Goal: Information Seeking & Learning: Learn about a topic

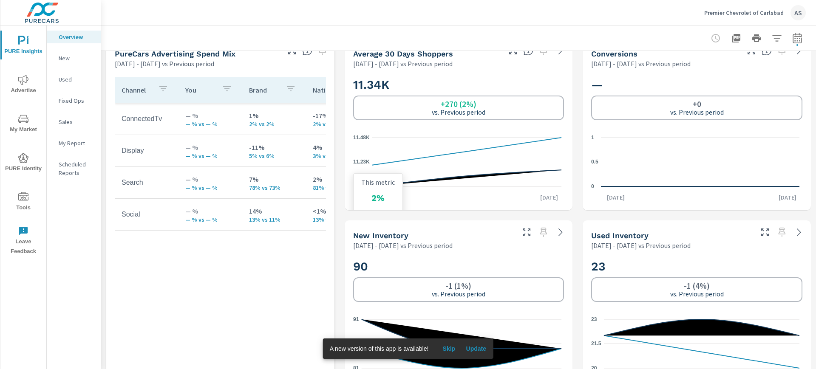
scroll to position [510, 0]
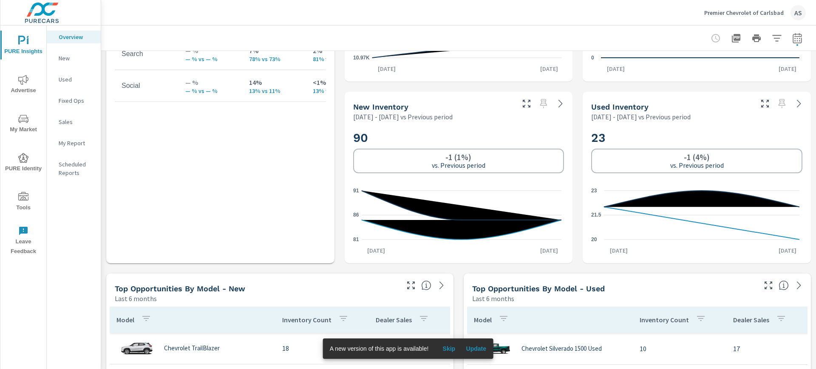
click at [652, 39] on icon "button" at bounding box center [797, 38] width 10 height 10
select select "Previous period"
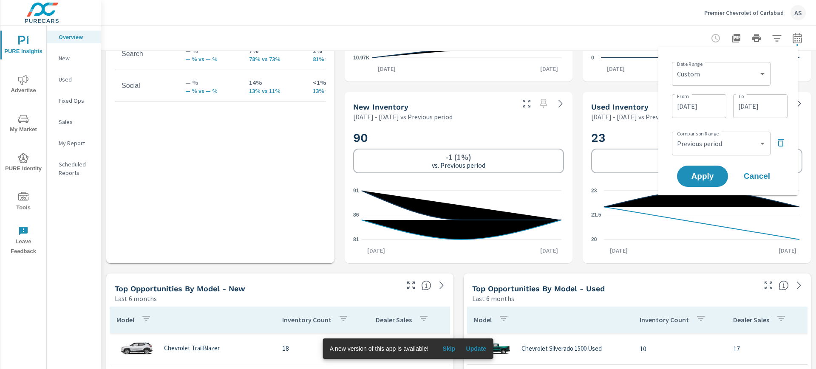
click at [652, 105] on input "09/03/2025" at bounding box center [760, 106] width 48 height 17
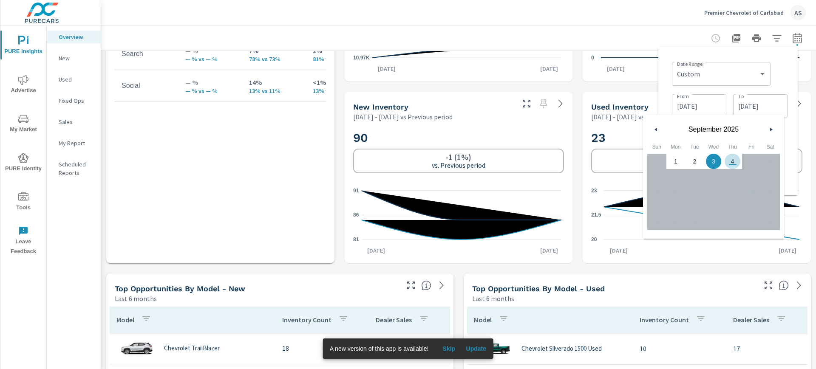
click at [652, 161] on span "4" at bounding box center [732, 161] width 19 height 11
type input "09/04/2025"
click at [652, 82] on div "Date Range Custom Yesterday Last week Last 7 days Last 14 days Last 30 days Las…" at bounding box center [730, 73] width 116 height 29
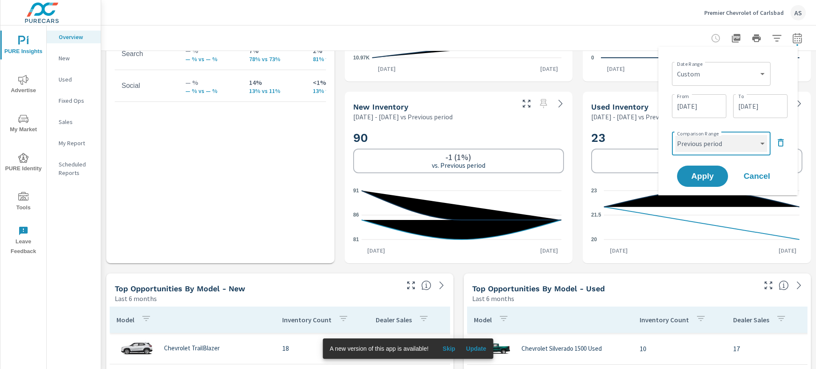
click at [652, 144] on select "Custom Previous period Previous month Previous year" at bounding box center [721, 143] width 92 height 17
click at [652, 124] on div "Date Range Custom Yesterday Last week Last 7 days Last 14 days Last 30 days Las…" at bounding box center [728, 121] width 126 height 135
click at [652, 144] on icon "button" at bounding box center [780, 143] width 10 height 10
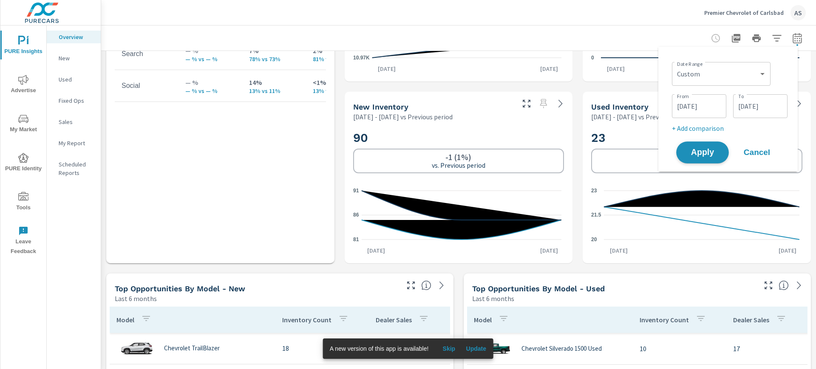
click at [652, 155] on span "Apply" at bounding box center [702, 153] width 35 height 8
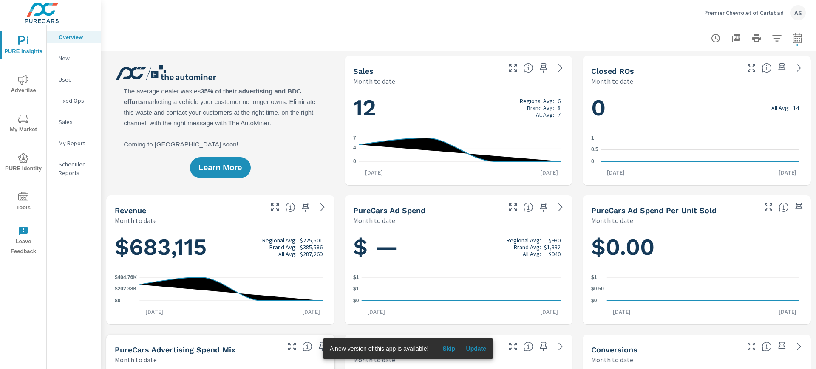
scroll to position [372, 0]
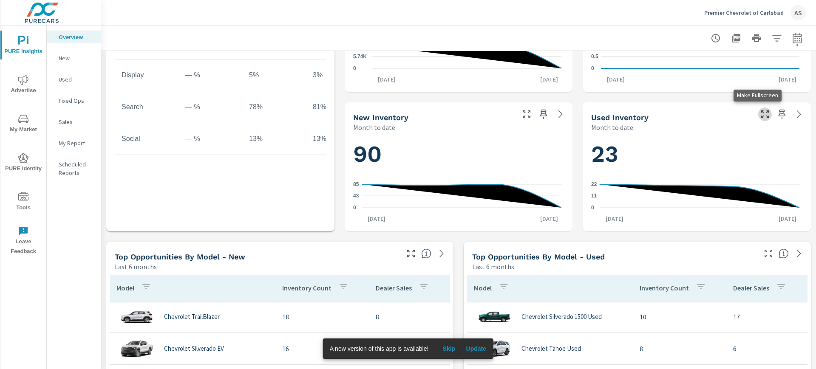
click at [652, 114] on icon "button" at bounding box center [765, 114] width 10 height 10
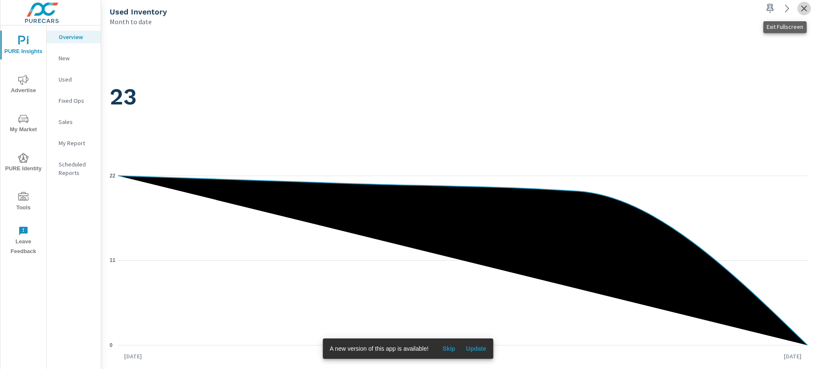
click at [652, 8] on icon "button" at bounding box center [804, 8] width 10 height 10
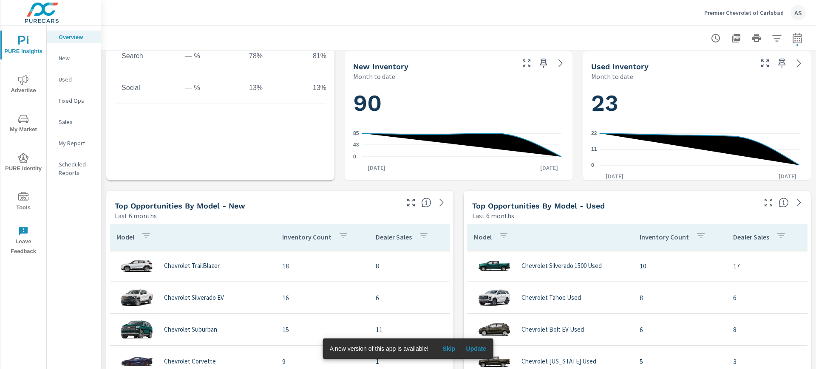
scroll to position [425, 0]
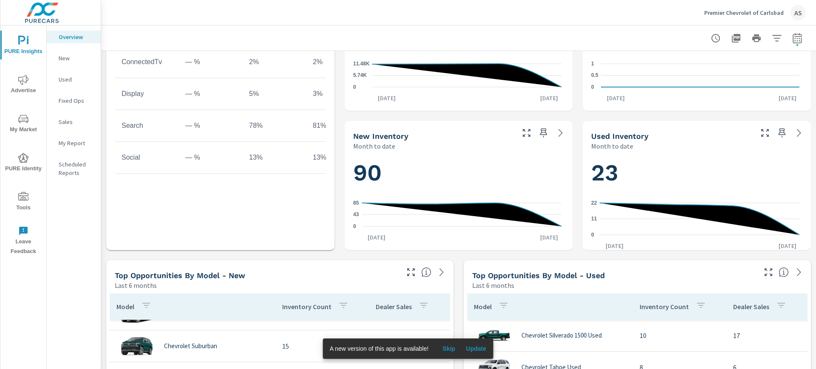
scroll to position [372, 0]
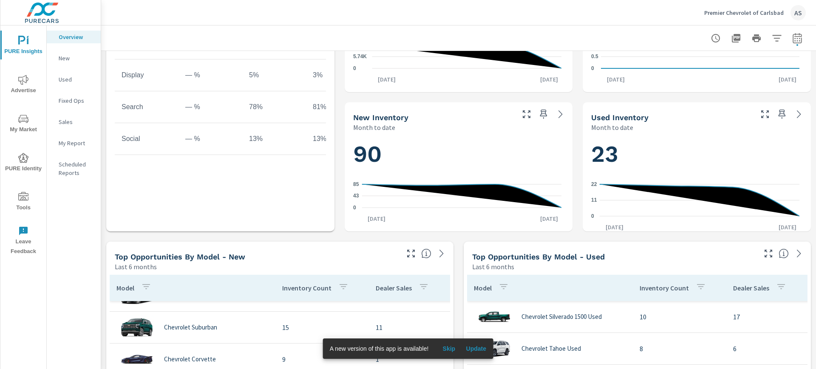
click at [462, 239] on div "Learn More The average dealer wastes 35% of their advertising and BDC efforts m…" at bounding box center [458, 376] width 715 height 1394
click at [71, 258] on div "Overview New Used Fixed Ops Sales My Report Scheduled Reports" at bounding box center [74, 197] width 54 height 344
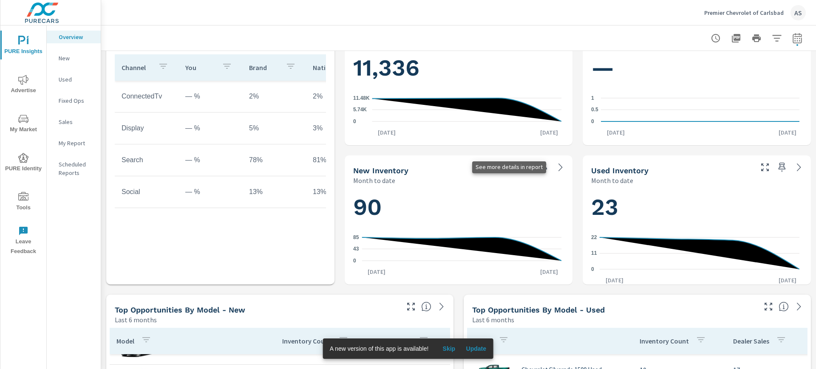
click at [557, 169] on icon at bounding box center [560, 167] width 10 height 10
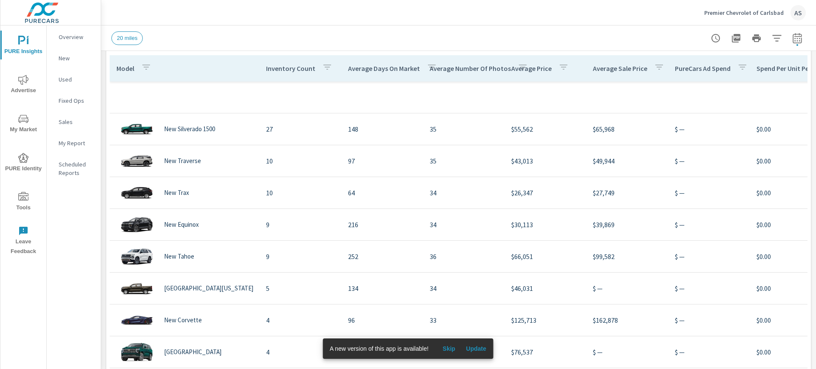
scroll to position [319, 0]
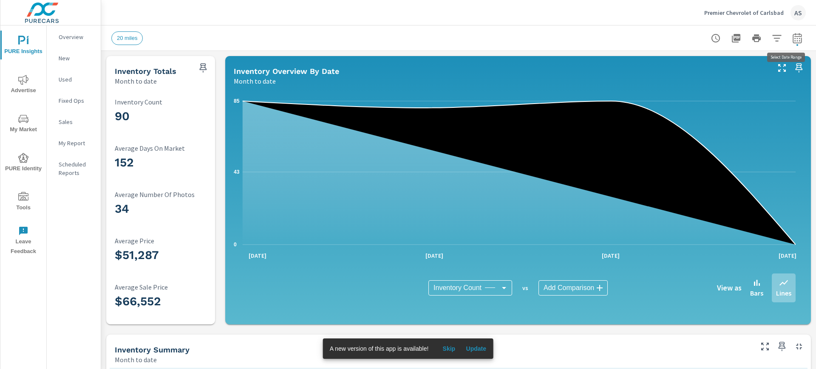
click at [652, 41] on icon "button" at bounding box center [797, 39] width 6 height 3
select select "Month to date"
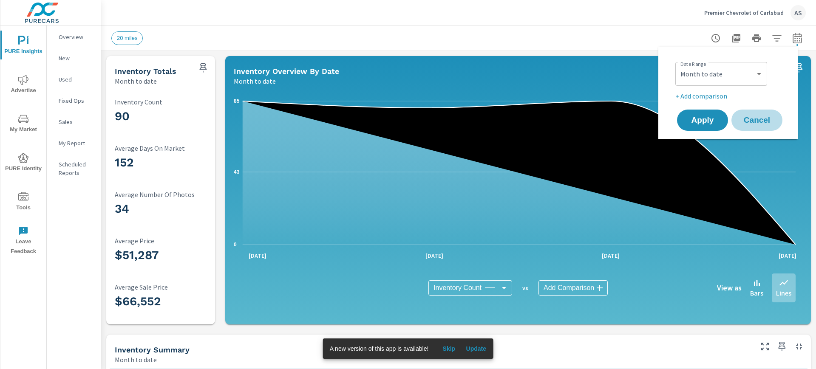
click at [652, 122] on span "Cancel" at bounding box center [757, 120] width 34 height 8
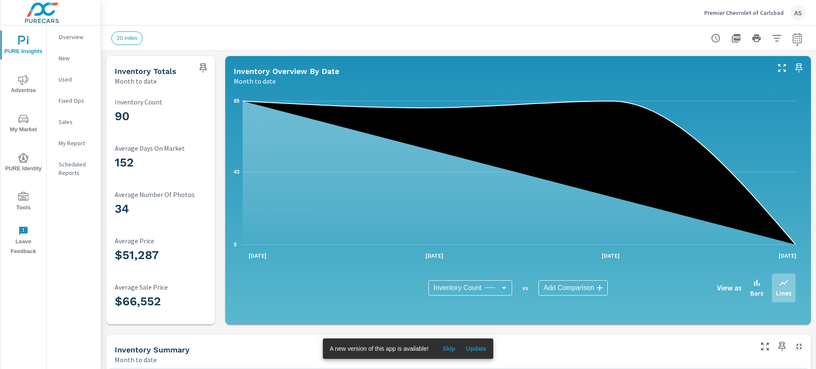
click at [57, 282] on div "Overview New Used Fixed Ops Sales My Report Scheduled Reports" at bounding box center [74, 197] width 54 height 344
click at [652, 39] on icon "button" at bounding box center [797, 38] width 10 height 10
select select "Month to date"
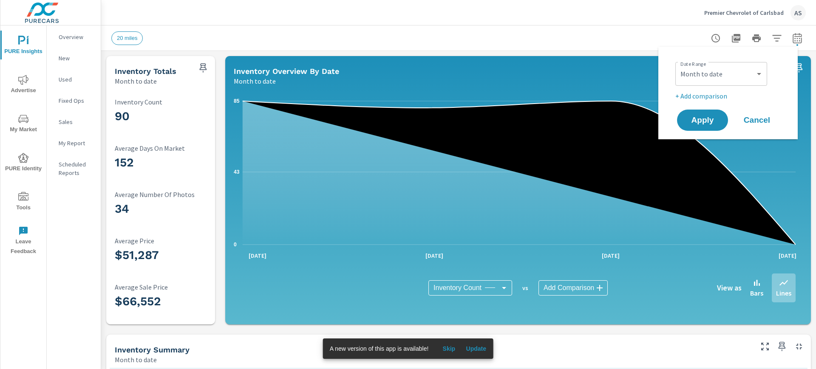
click at [69, 295] on div "Overview New Used Fixed Ops Sales My Report Scheduled Reports" at bounding box center [74, 197] width 54 height 344
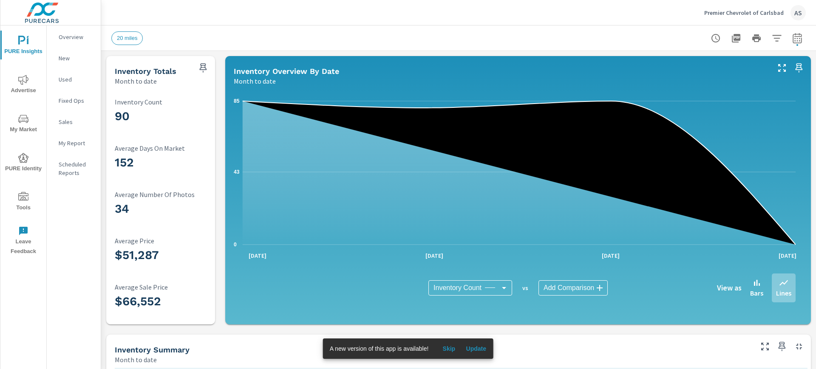
scroll to position [266, 0]
click at [23, 49] on span "PURE Insights" at bounding box center [23, 46] width 41 height 21
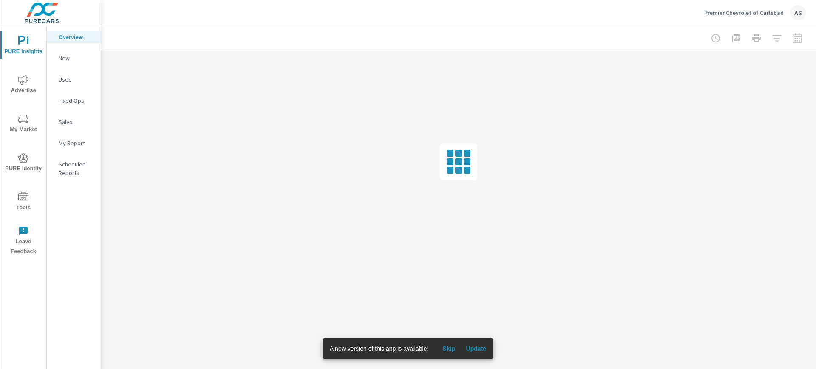
click at [27, 127] on span "My Market" at bounding box center [23, 124] width 41 height 21
click at [72, 169] on p "Inventory" at bounding box center [76, 168] width 35 height 8
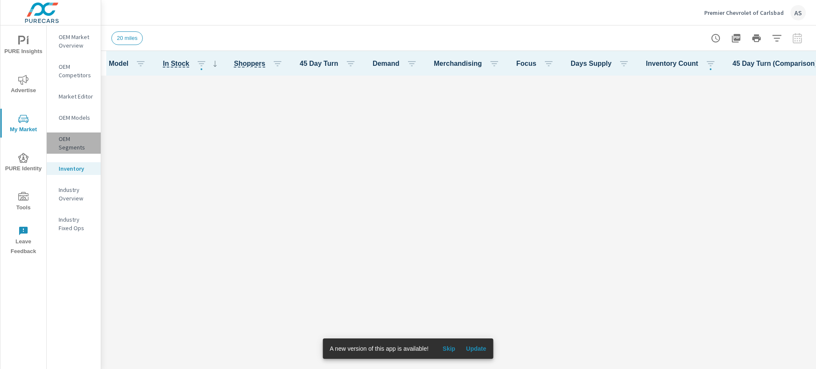
click at [67, 140] on p "OEM Segments" at bounding box center [76, 143] width 35 height 17
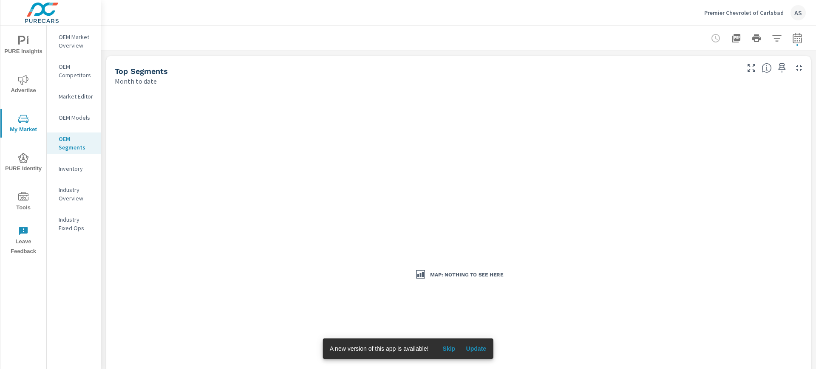
click at [73, 170] on p "Inventory" at bounding box center [76, 168] width 35 height 8
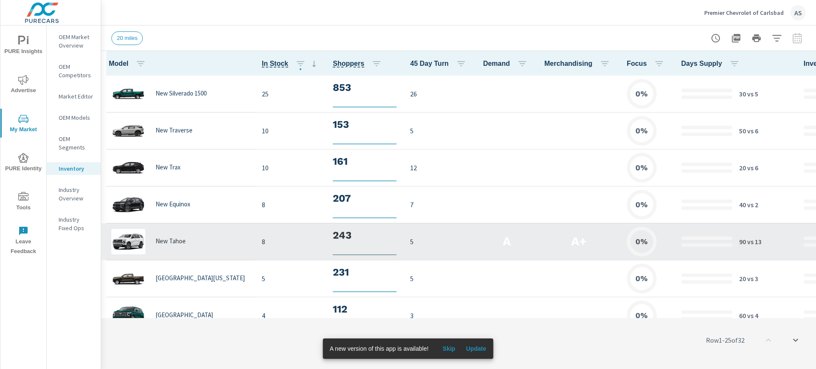
scroll to position [0, 0]
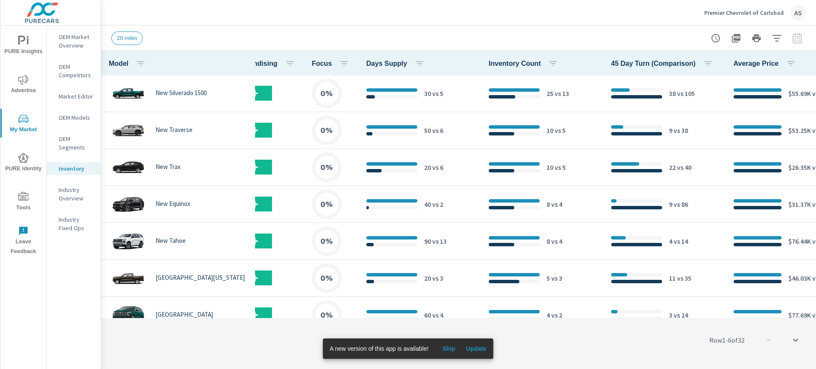
scroll to position [0, 320]
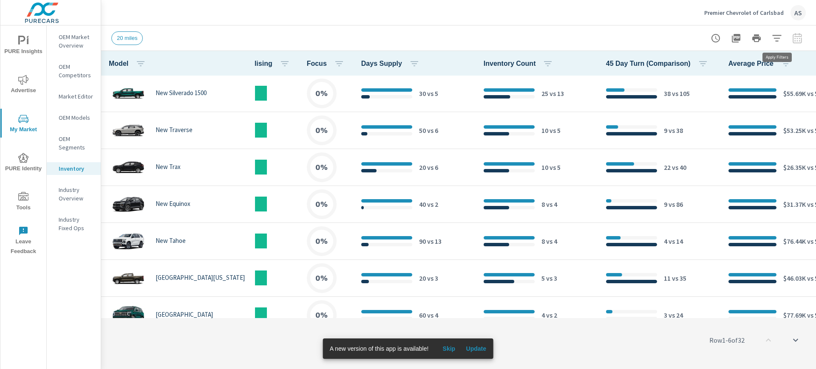
click at [774, 40] on icon "button" at bounding box center [777, 38] width 10 height 10
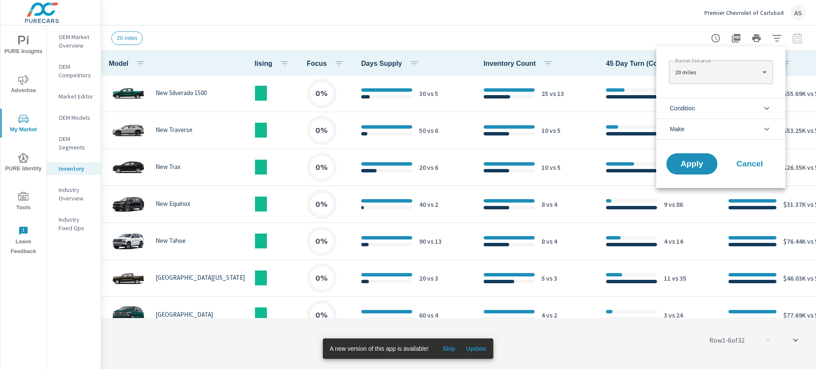
click at [767, 128] on icon "filter options" at bounding box center [766, 129] width 10 height 10
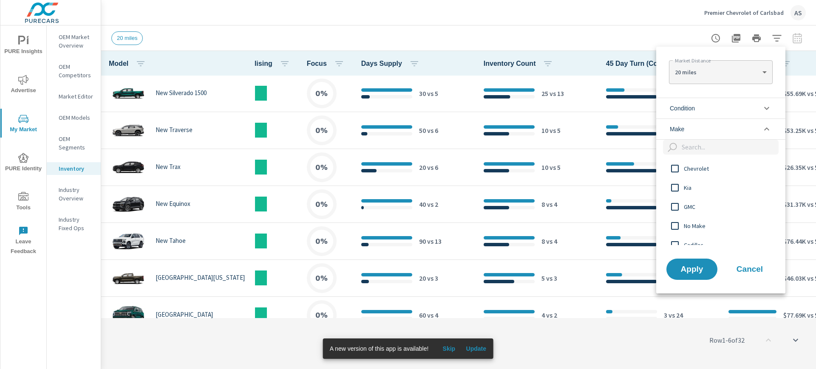
click at [676, 168] on input "filter options" at bounding box center [675, 169] width 18 height 18
click at [767, 108] on icon "filter options" at bounding box center [766, 108] width 10 height 10
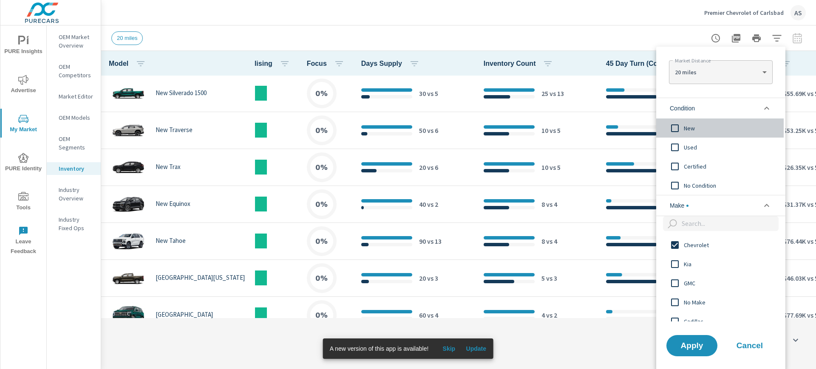
click at [675, 125] on input "filter options" at bounding box center [675, 128] width 18 height 18
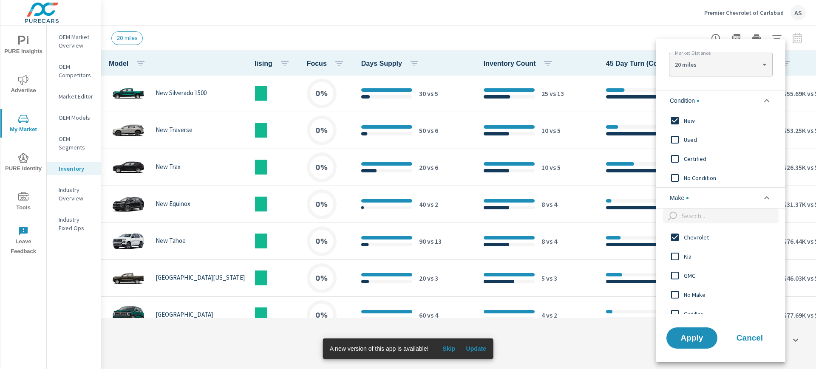
click at [763, 67] on body "PURE Insights Advertise My Market PURE Identity Tools Leave Feedback OEM Market…" at bounding box center [408, 184] width 816 height 369
click at [781, 68] on div at bounding box center [408, 184] width 816 height 369
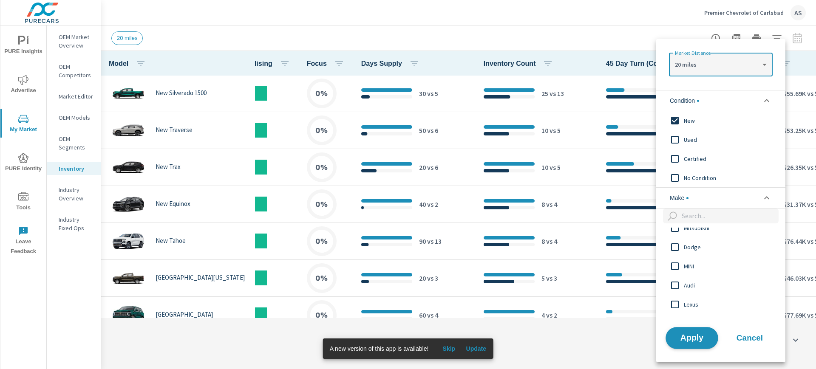
click at [689, 344] on button "Apply" at bounding box center [691, 338] width 53 height 22
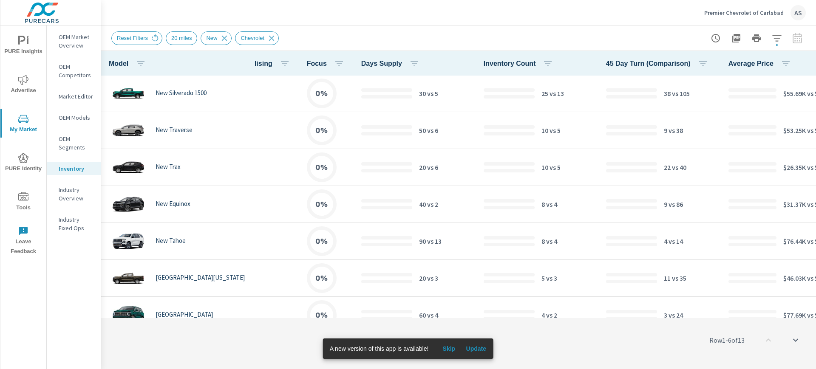
scroll to position [0, 318]
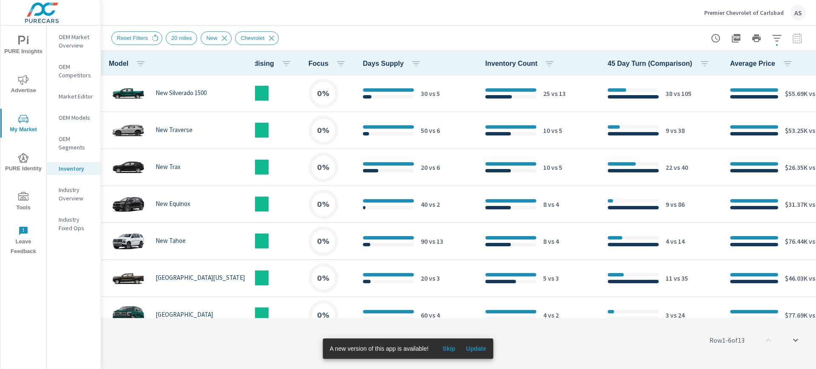
drag, startPoint x: 608, startPoint y: 315, endPoint x: 462, endPoint y: 321, distance: 146.7
click at [462, 321] on div "Row 1 - 6 of 13" at bounding box center [458, 340] width 715 height 51
click at [775, 40] on icon "button" at bounding box center [777, 38] width 10 height 10
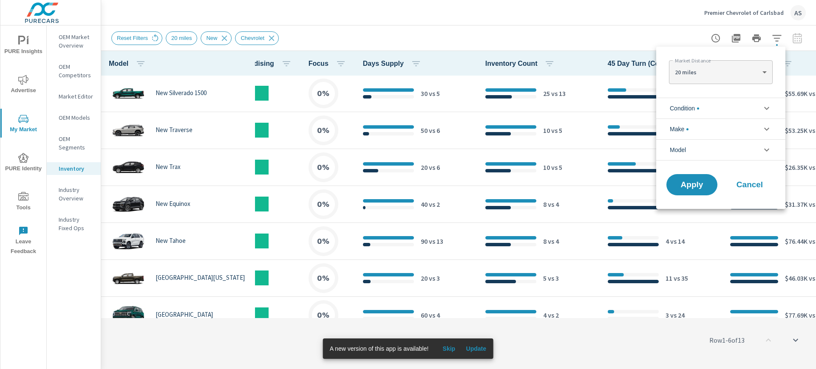
click at [767, 74] on body "PURE Insights Advertise My Market PURE Identity Tools Leave Feedback OEM Market…" at bounding box center [408, 184] width 816 height 369
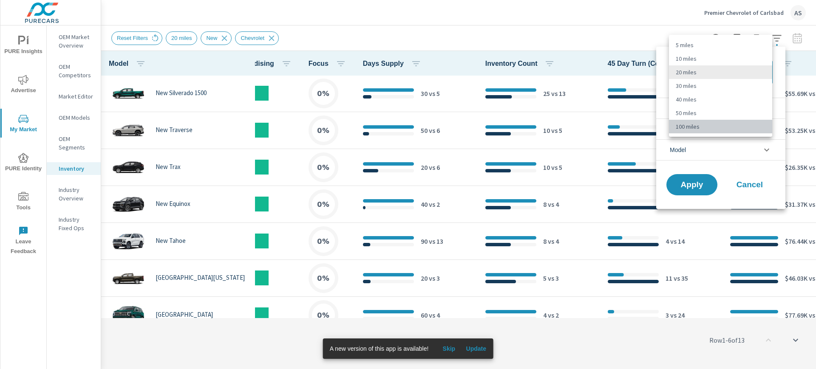
click at [705, 126] on li "100 miles" at bounding box center [720, 127] width 103 height 14
type Distance "100"
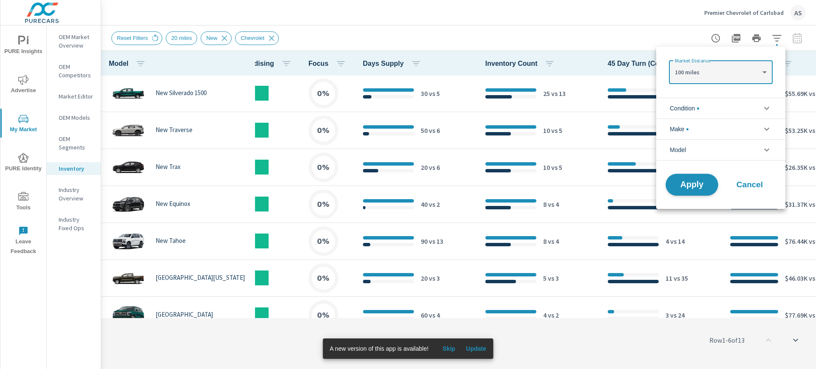
click at [682, 185] on span "Apply" at bounding box center [691, 185] width 35 height 8
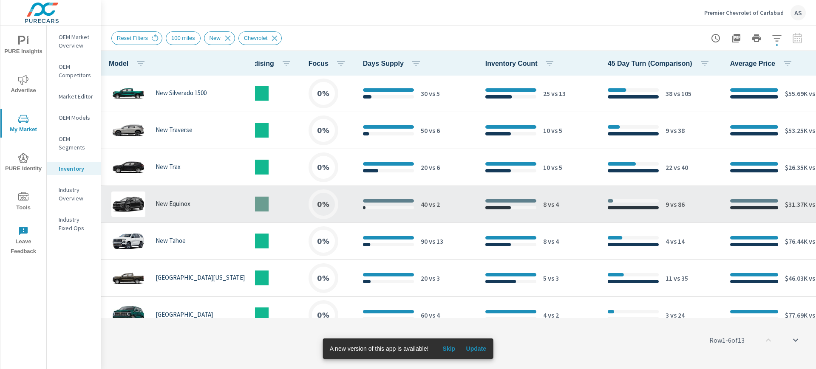
scroll to position [246, 318]
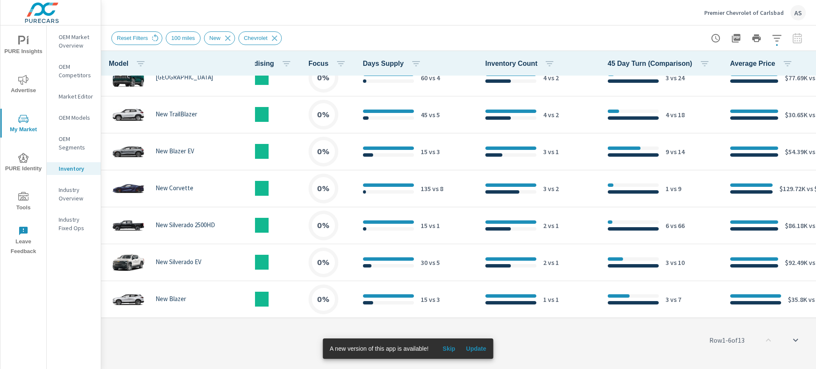
scroll to position [0, 318]
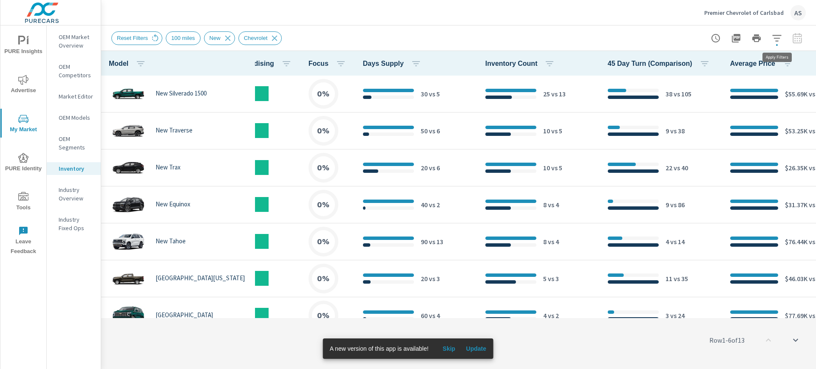
click at [778, 37] on icon "button" at bounding box center [777, 38] width 10 height 10
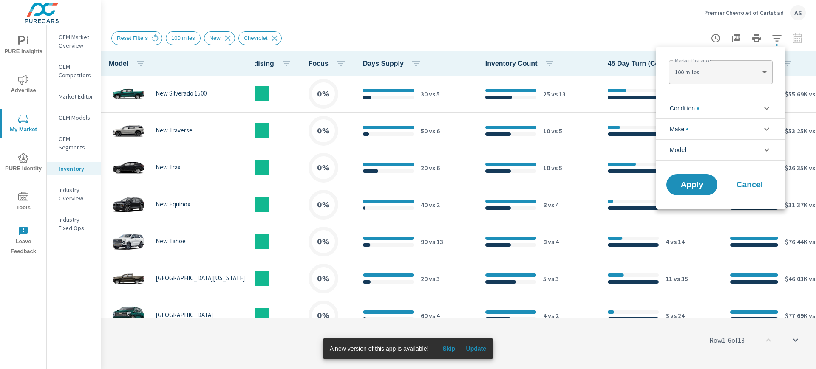
click at [769, 106] on icon "filter options" at bounding box center [766, 108] width 10 height 10
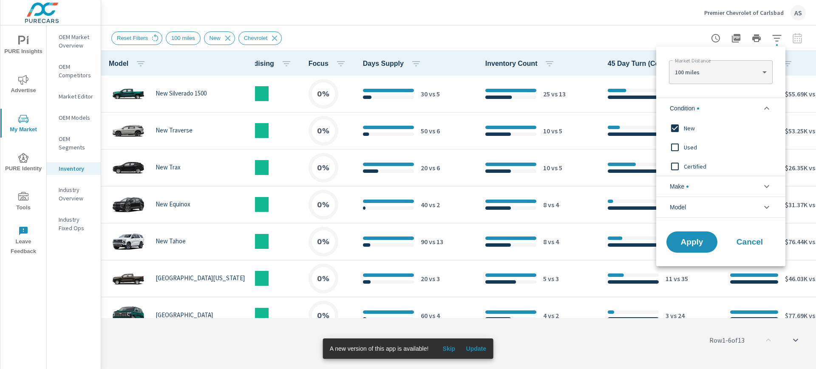
click at [769, 106] on icon "filter options" at bounding box center [766, 108] width 10 height 10
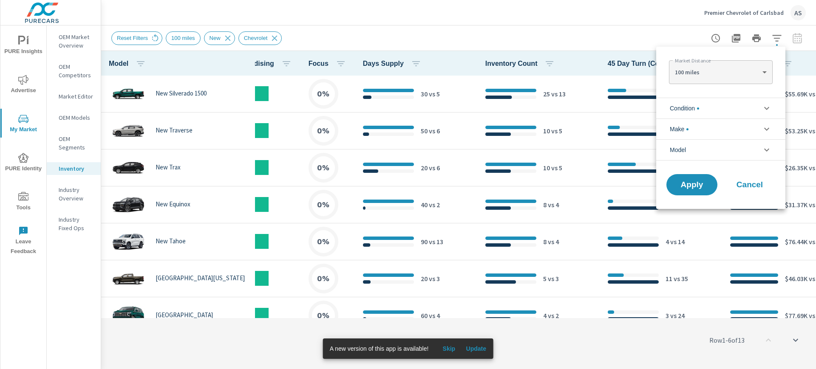
click at [766, 122] on li "Make" at bounding box center [720, 129] width 129 height 21
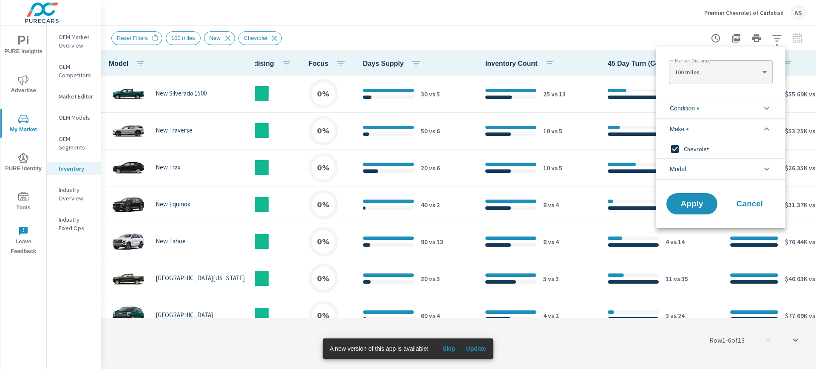
drag, startPoint x: 701, startPoint y: 149, endPoint x: 792, endPoint y: 141, distance: 91.3
click at [792, 141] on div "Market Distance 100 miles 100 ​ Condition New Used Certified Make Chevrolet Mod…" at bounding box center [408, 184] width 816 height 369
click at [622, 337] on div at bounding box center [408, 184] width 816 height 369
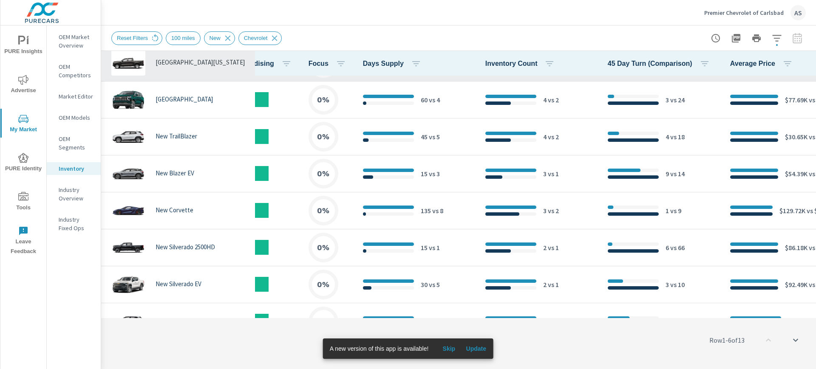
scroll to position [246, 318]
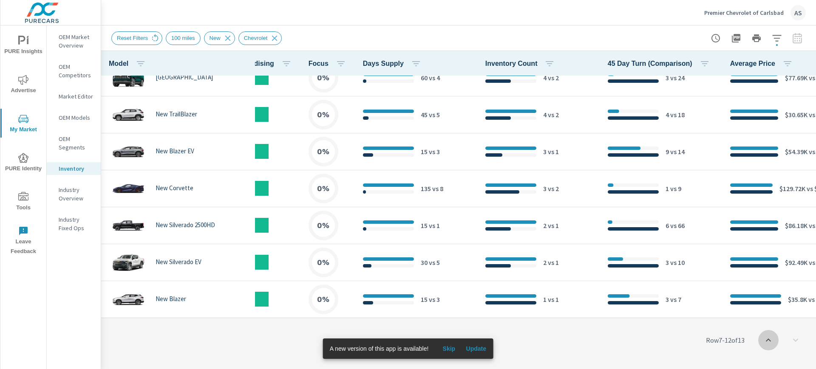
click at [768, 341] on icon "scroll to top" at bounding box center [768, 340] width 10 height 10
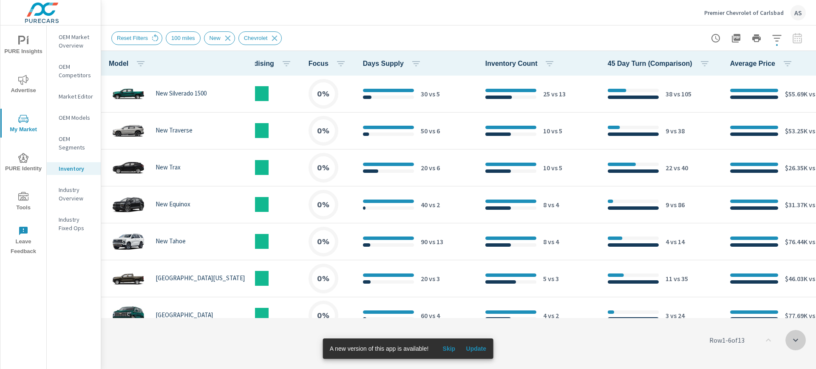
click at [795, 341] on icon "scroll to bottom" at bounding box center [795, 340] width 5 height 3
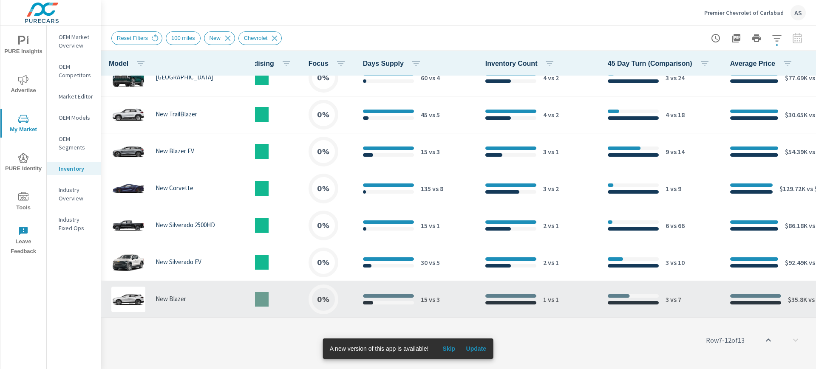
scroll to position [0, 318]
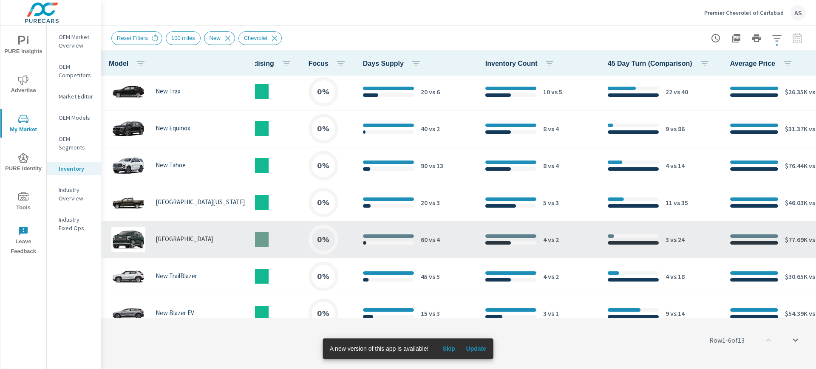
scroll to position [246, 318]
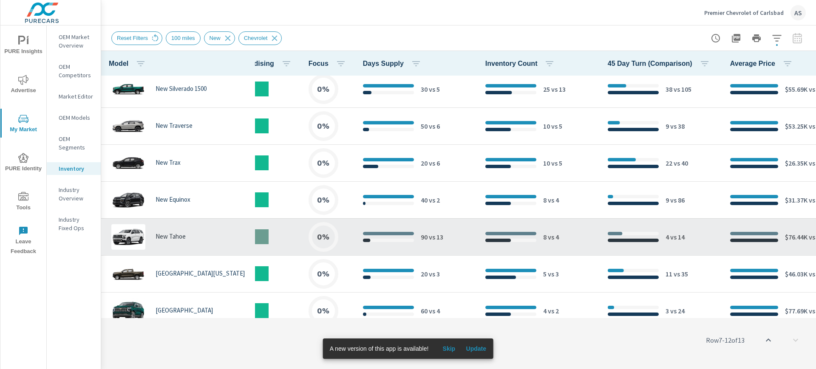
scroll to position [0, 318]
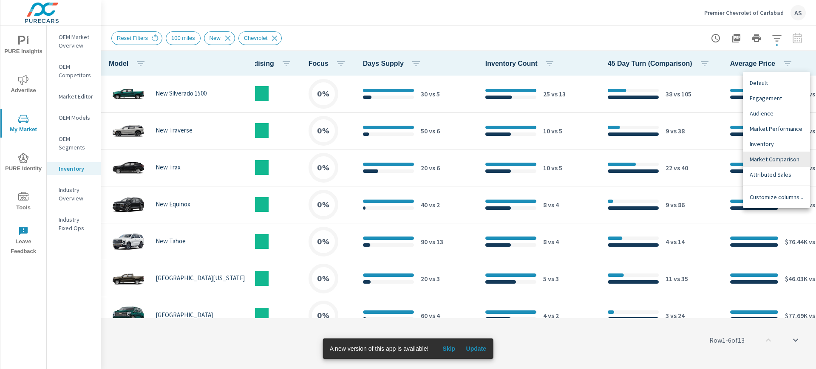
click at [772, 199] on span "Customize columns..." at bounding box center [777, 197] width 54 height 8
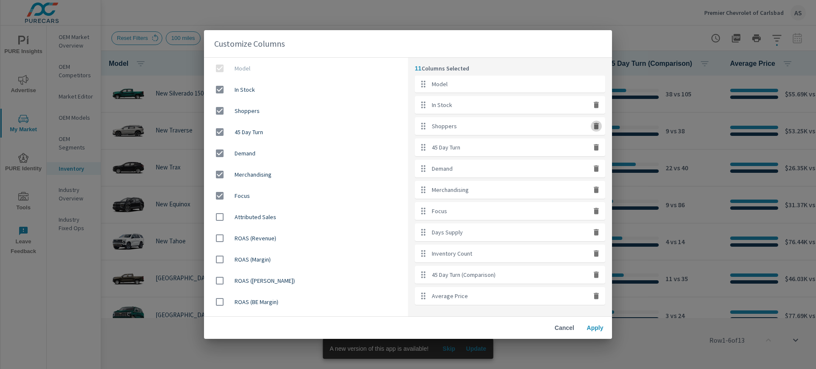
click at [595, 126] on icon "button" at bounding box center [596, 126] width 5 height 6
checkbox input "false"
click at [597, 128] on icon "button" at bounding box center [596, 126] width 5 height 6
checkbox input "false"
click at [597, 128] on icon "button" at bounding box center [596, 126] width 5 height 6
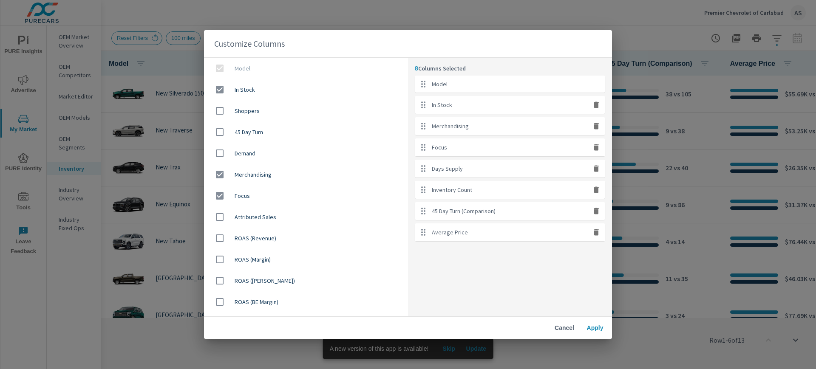
checkbox input "false"
click at [597, 128] on icon "button" at bounding box center [596, 126] width 5 height 6
checkbox input "false"
click at [597, 128] on icon "button" at bounding box center [596, 126] width 5 height 6
checkbox input "false"
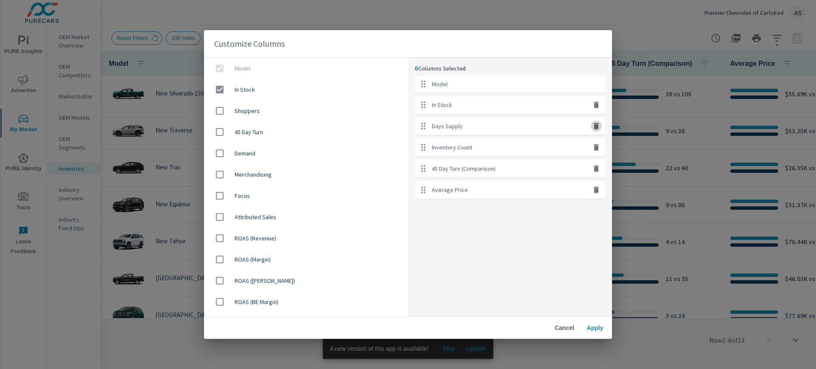
click at [597, 128] on icon "button" at bounding box center [596, 126] width 5 height 6
checkbox input "false"
click at [600, 152] on div "45 Day Turn (Comparison)" at bounding box center [510, 148] width 190 height 18
click at [598, 148] on icon "button" at bounding box center [596, 147] width 5 height 6
checkbox input "false"
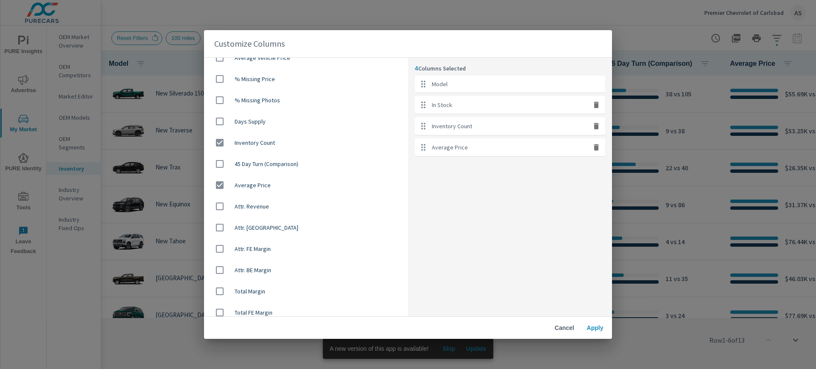
scroll to position [612, 0]
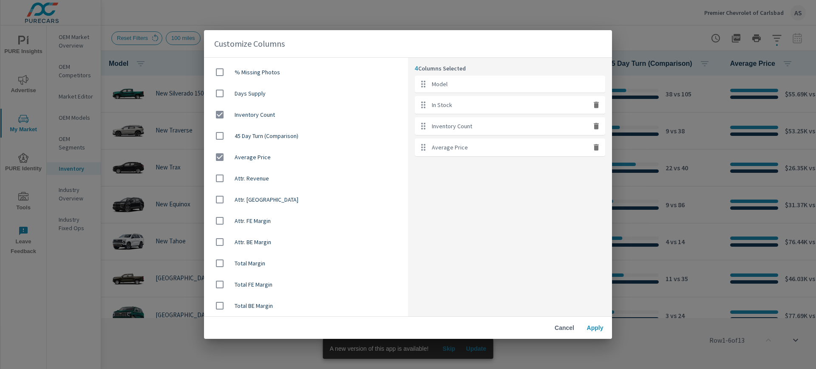
click at [599, 331] on span "Apply" at bounding box center [595, 328] width 20 height 8
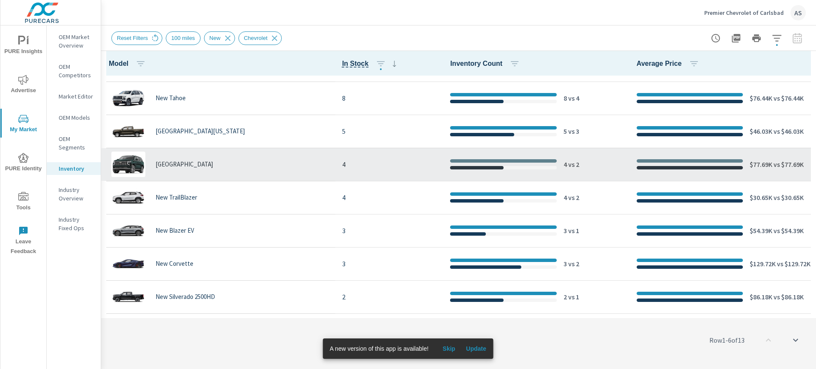
scroll to position [188, 0]
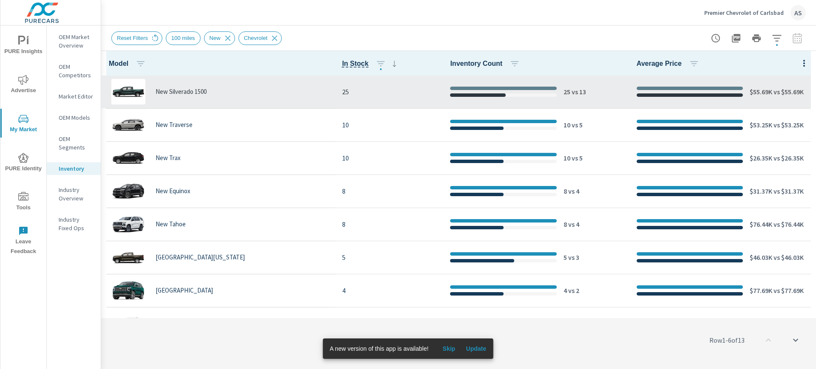
click at [473, 96] on div at bounding box center [452, 94] width 106 height 3
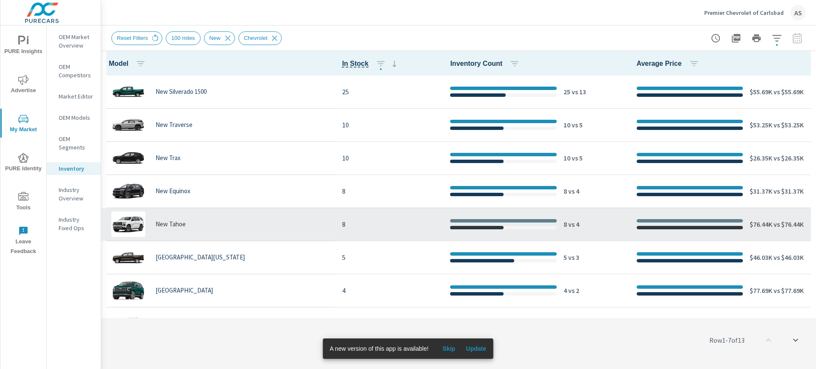
scroll to position [188, 0]
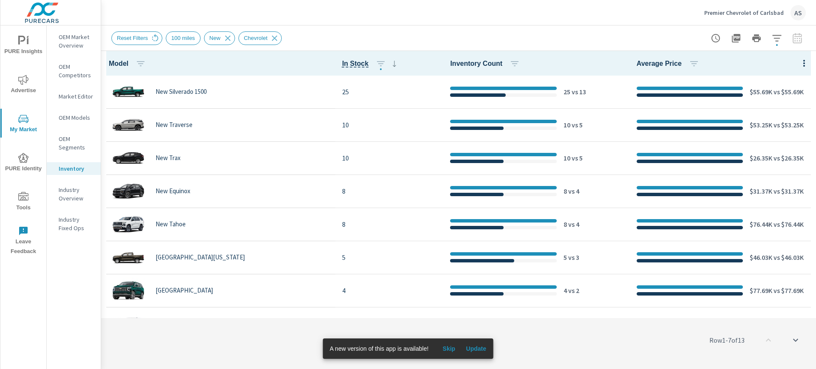
click at [801, 34] on div at bounding box center [756, 38] width 99 height 17
click at [800, 42] on div at bounding box center [756, 38] width 99 height 17
click at [630, 40] on div "Reset Filters 100 miles New Chevrolet" at bounding box center [398, 38] width 575 height 14
click at [798, 41] on div at bounding box center [756, 38] width 99 height 17
click at [797, 42] on div at bounding box center [756, 38] width 99 height 17
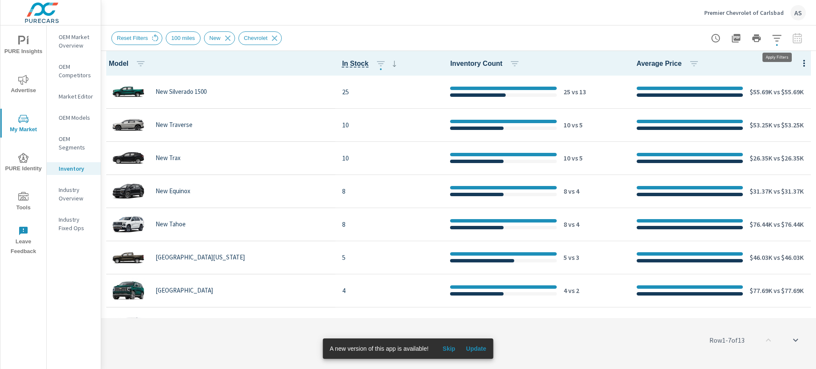
click at [775, 41] on icon "button" at bounding box center [777, 38] width 10 height 10
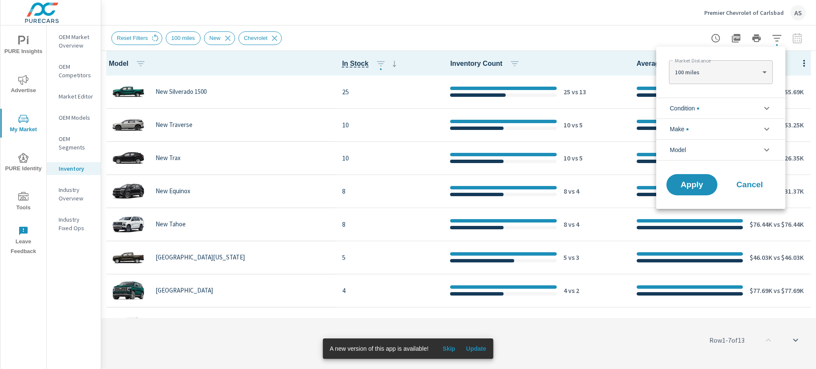
click at [767, 151] on icon "filter options" at bounding box center [766, 150] width 10 height 10
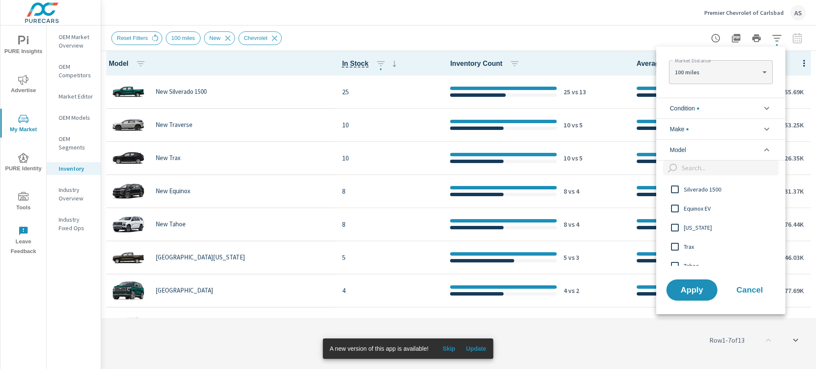
click at [767, 151] on icon "filter options" at bounding box center [766, 150] width 10 height 10
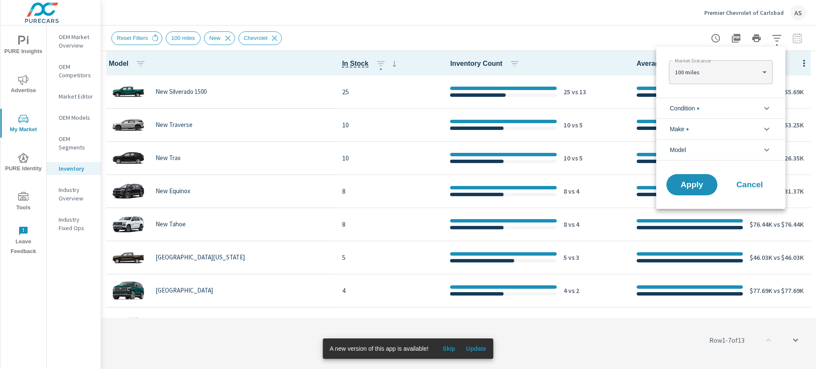
click at [770, 127] on icon "filter options" at bounding box center [766, 129] width 10 height 10
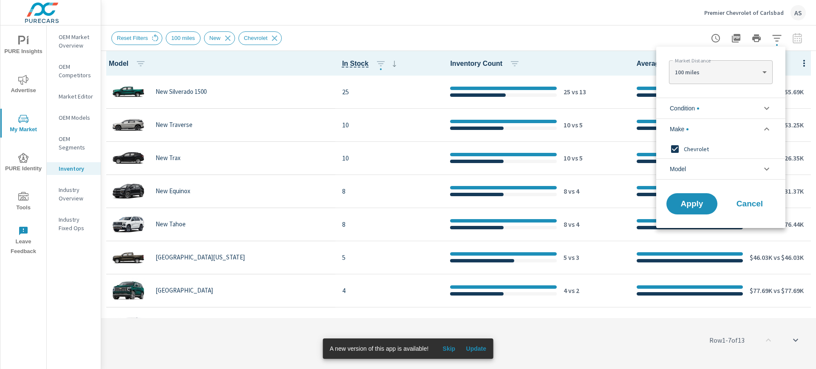
click at [770, 127] on icon "filter options" at bounding box center [766, 129] width 10 height 10
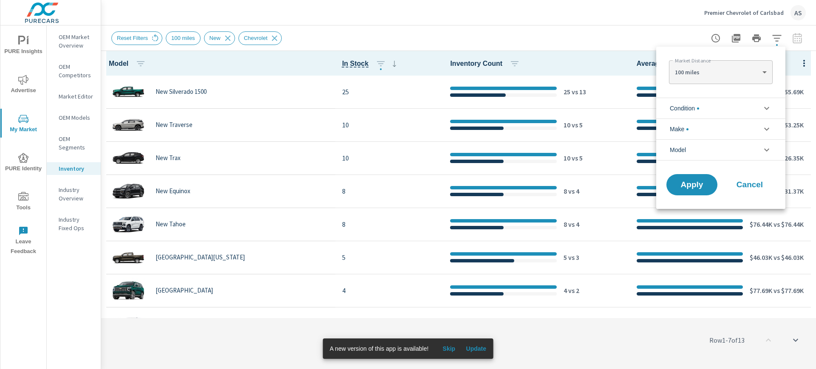
click at [769, 106] on icon "filter options" at bounding box center [766, 108] width 10 height 10
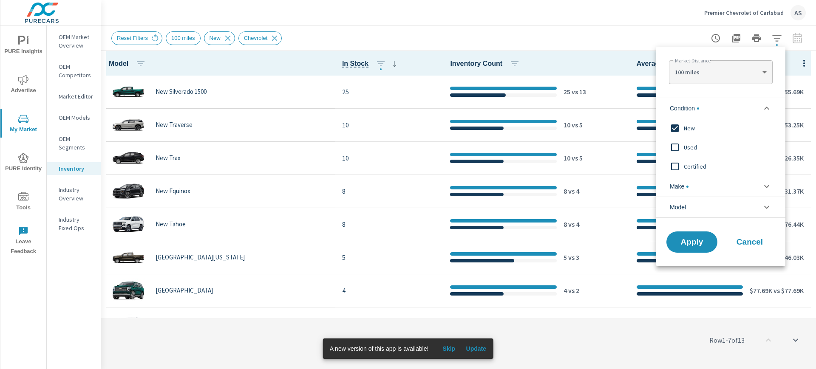
click at [769, 106] on icon "filter options" at bounding box center [766, 108] width 10 height 10
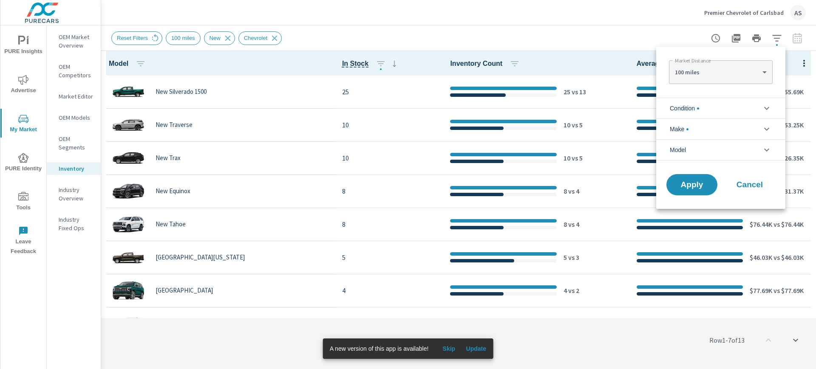
click at [509, 31] on div at bounding box center [408, 184] width 816 height 369
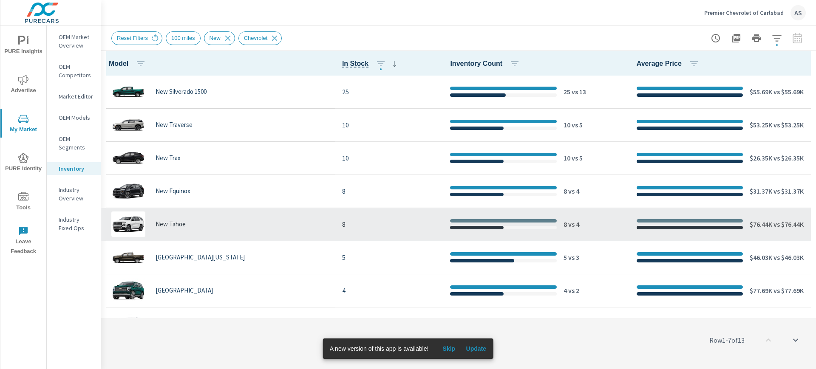
scroll to position [188, 0]
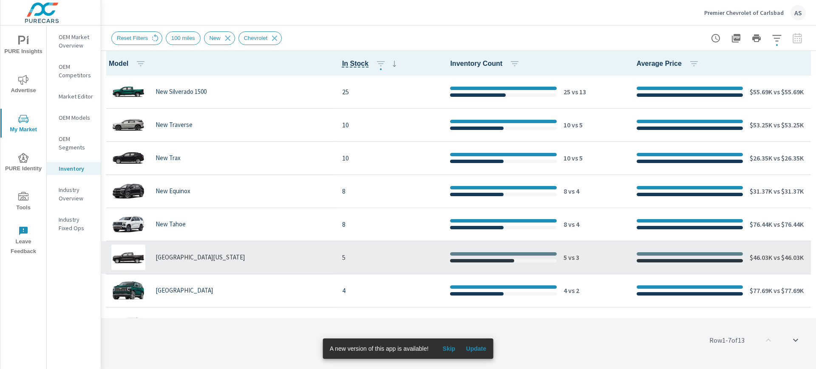
scroll to position [188, 0]
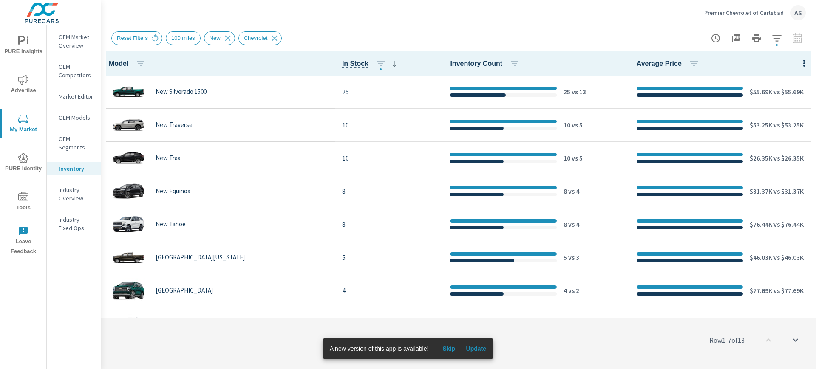
click at [56, 311] on div "OEM Market Overview OEM Competitors Market Editor OEM Models OEM Segments Inven…" at bounding box center [74, 197] width 54 height 344
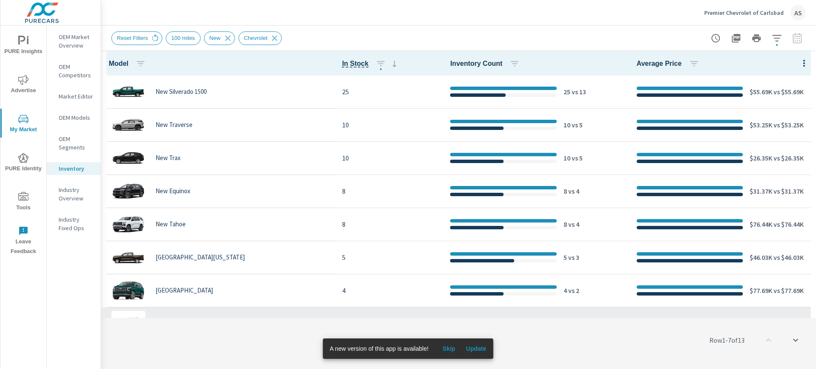
click at [257, 312] on div "New TrailBlazer" at bounding box center [218, 323] width 221 height 25
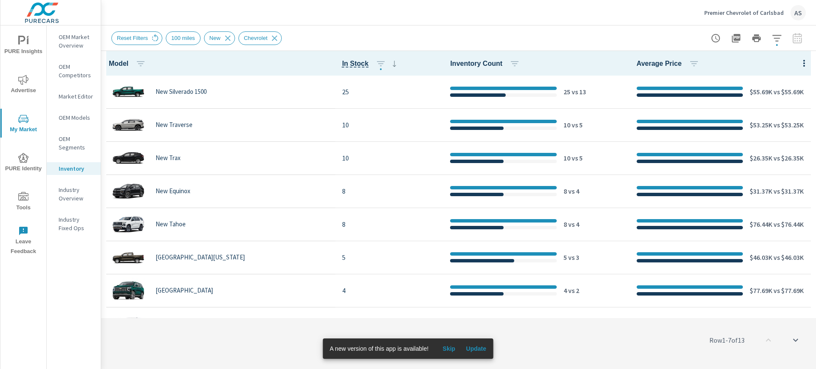
click at [497, 22] on div "Premier Chevrolet of Carlsbad AS" at bounding box center [458, 12] width 694 height 25
click at [779, 39] on icon "button" at bounding box center [777, 38] width 10 height 10
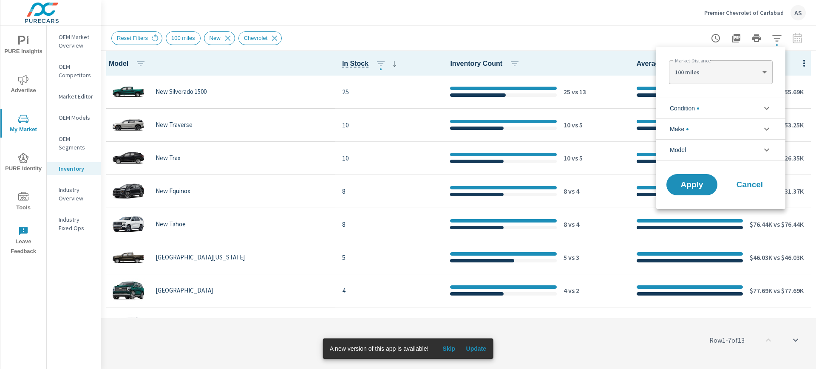
click at [771, 106] on icon "filter options" at bounding box center [766, 108] width 10 height 10
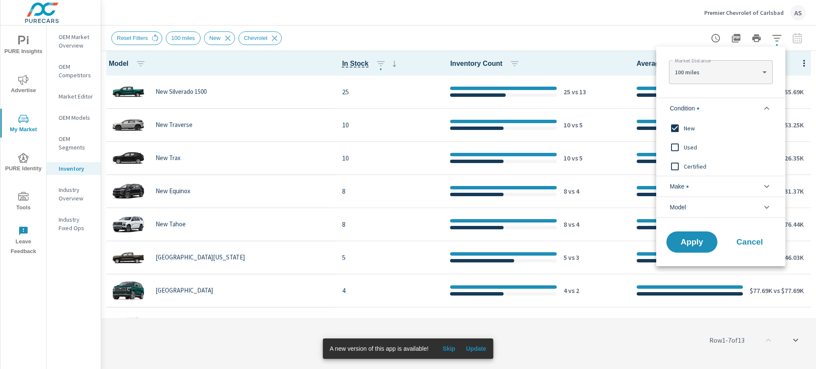
click at [765, 190] on icon "filter options" at bounding box center [766, 186] width 10 height 10
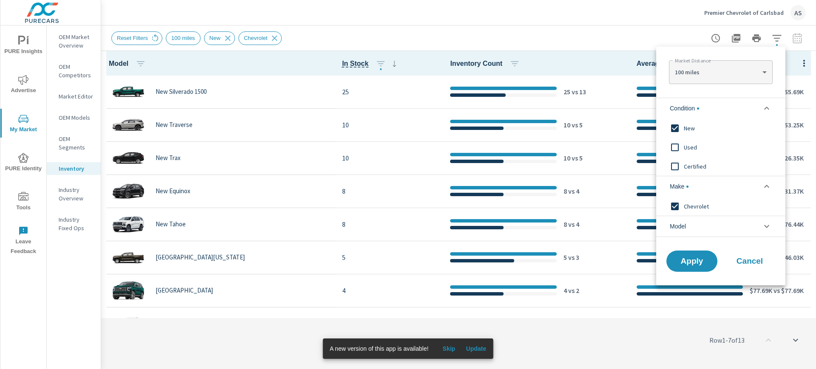
click at [770, 232] on li "Model" at bounding box center [720, 226] width 129 height 21
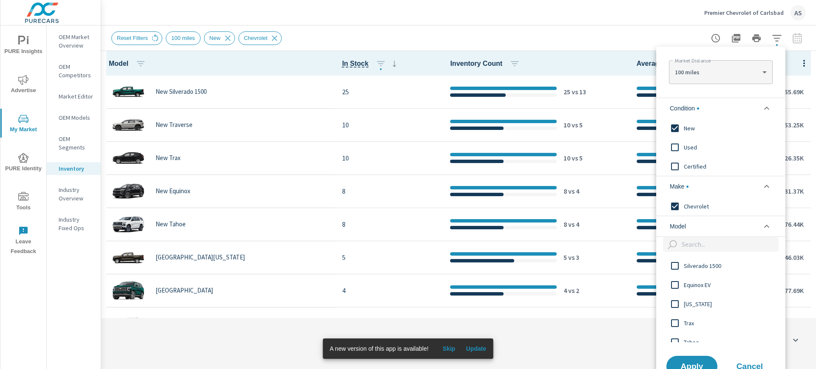
click at [770, 232] on li "Model" at bounding box center [720, 226] width 129 height 21
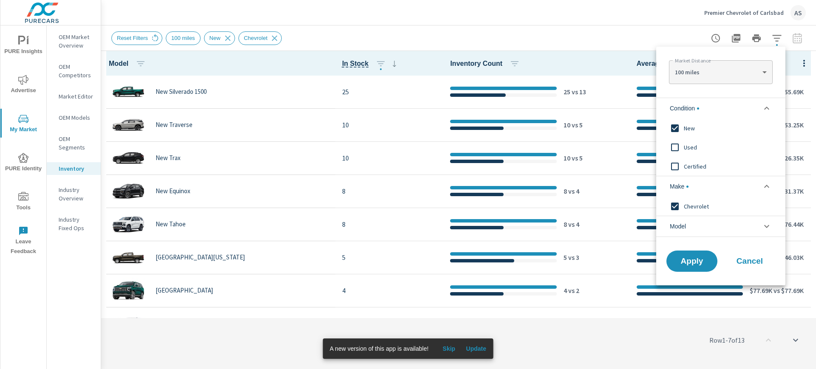
drag, startPoint x: 206, startPoint y: 328, endPoint x: 212, endPoint y: 320, distance: 10.0
click at [206, 328] on div at bounding box center [408, 184] width 816 height 369
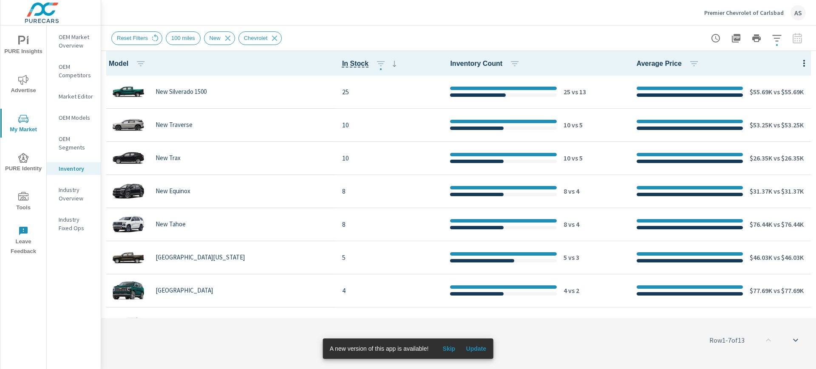
click at [78, 313] on div "OEM Market Overview OEM Competitors Market Editor OEM Models OEM Segments Inven…" at bounding box center [74, 197] width 54 height 344
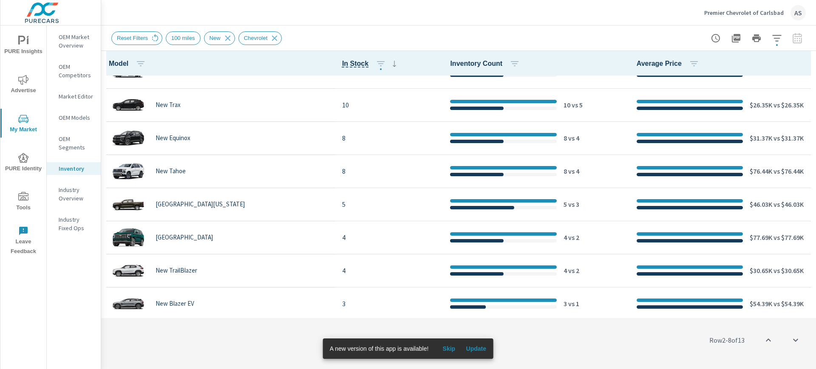
scroll to position [106, 0]
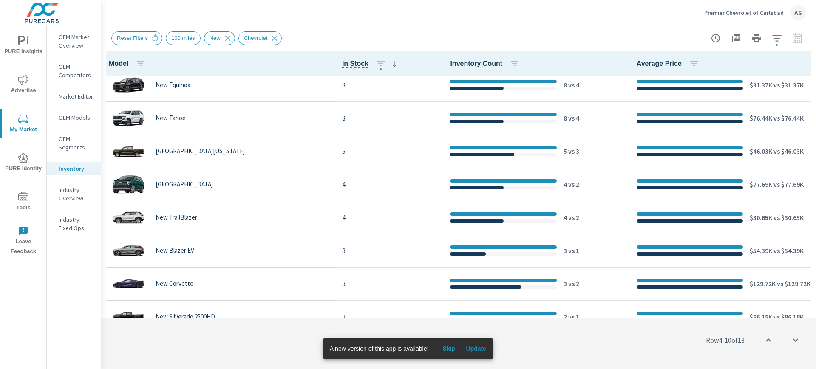
scroll to position [159, 0]
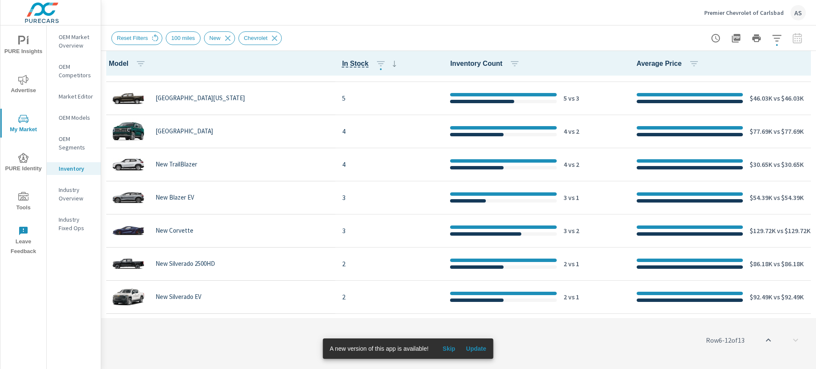
scroll to position [188, 0]
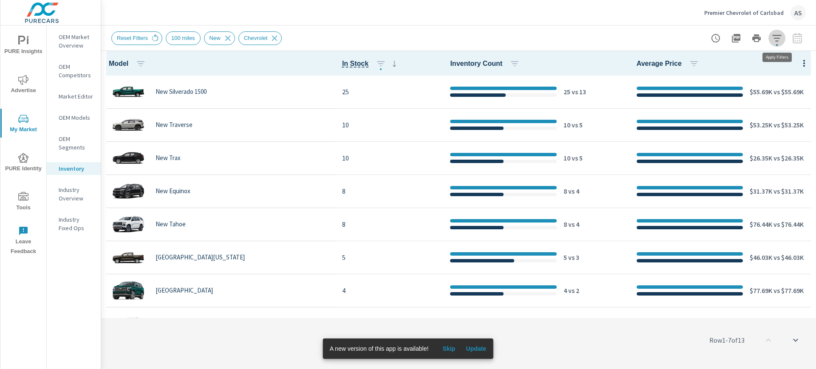
click at [774, 39] on icon "button" at bounding box center [777, 38] width 10 height 10
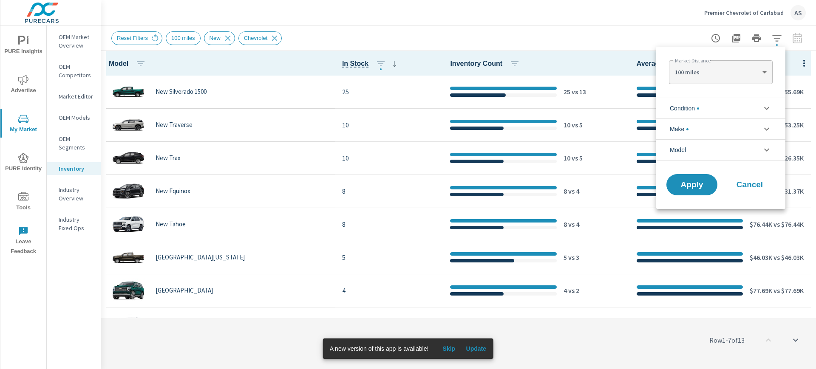
click at [773, 123] on li "Make" at bounding box center [720, 129] width 129 height 21
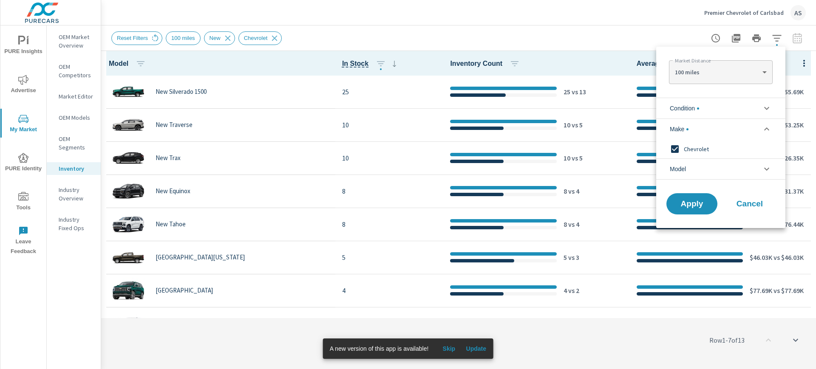
click at [141, 38] on div at bounding box center [408, 184] width 816 height 369
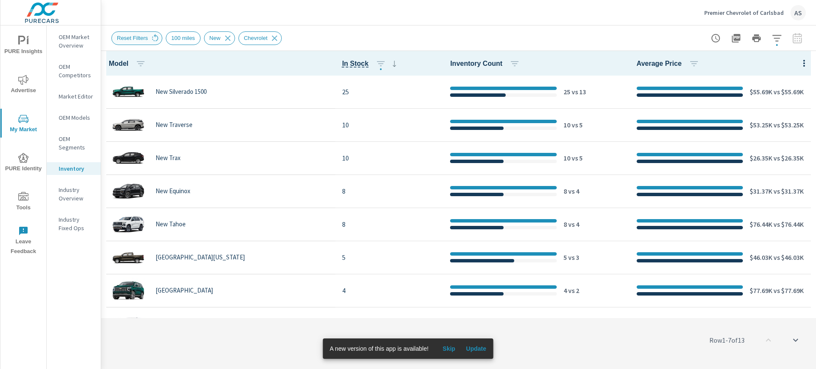
click at [139, 40] on span "Reset Filters" at bounding box center [132, 38] width 41 height 6
click at [138, 40] on span "Reset Filters" at bounding box center [132, 38] width 41 height 6
click at [141, 39] on span "Reset Filters" at bounding box center [132, 38] width 41 height 6
click at [152, 39] on icon at bounding box center [155, 37] width 6 height 7
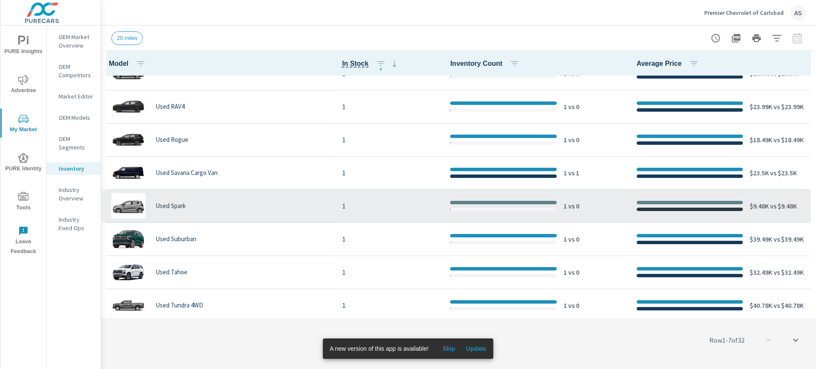
scroll to position [818, 0]
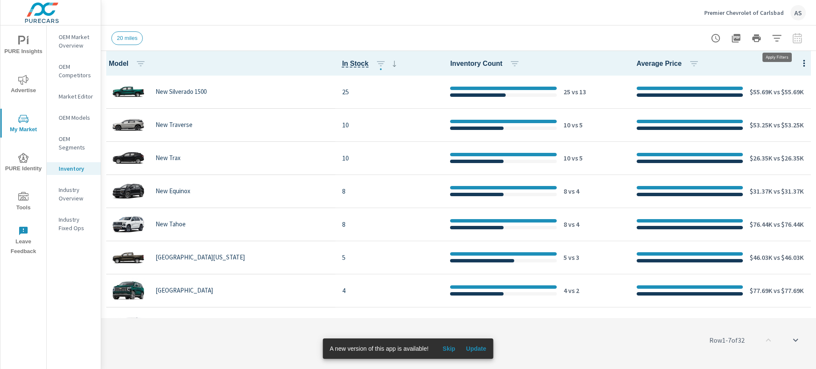
click at [778, 39] on icon "button" at bounding box center [777, 38] width 10 height 10
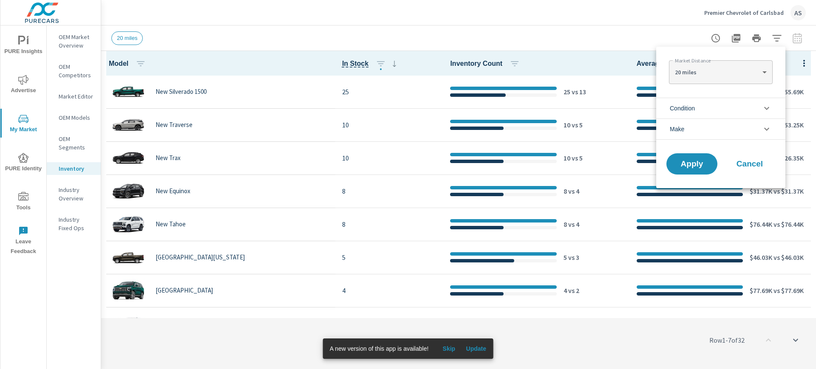
click at [756, 110] on li "Condition" at bounding box center [720, 108] width 129 height 21
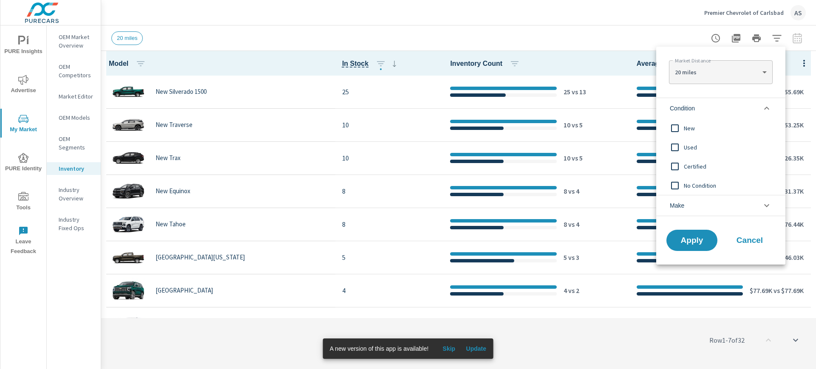
click at [673, 129] on input "filter options" at bounding box center [675, 128] width 18 height 18
click at [673, 146] on input "filter options" at bounding box center [675, 148] width 18 height 18
click at [675, 167] on input "filter options" at bounding box center [675, 167] width 18 height 18
click at [673, 187] on input "filter options" at bounding box center [675, 186] width 18 height 18
click at [681, 239] on span "Apply" at bounding box center [691, 241] width 35 height 8
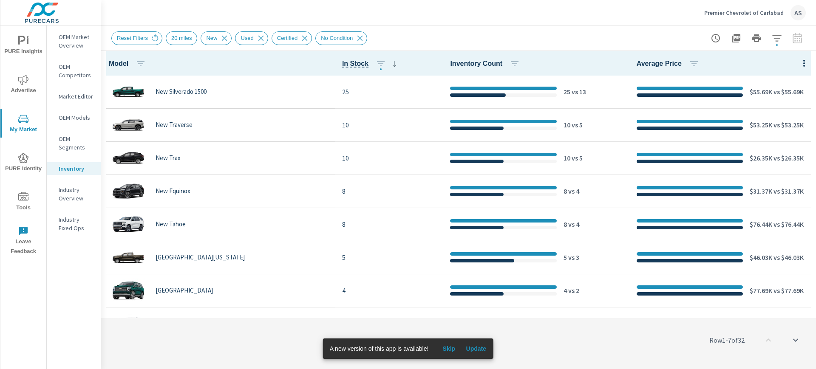
click at [776, 40] on icon "button" at bounding box center [777, 38] width 10 height 10
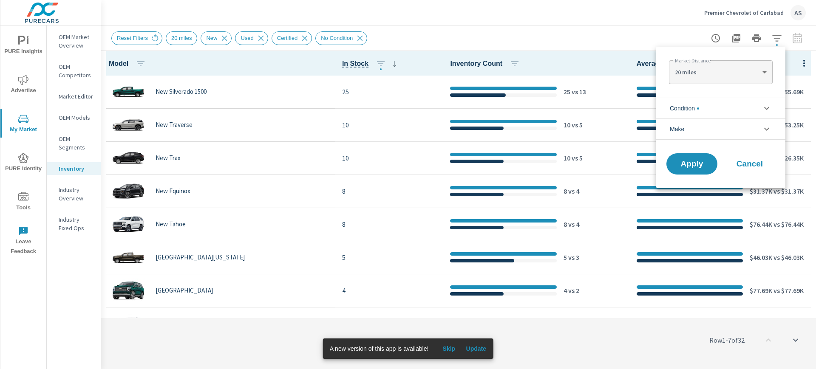
scroll to position [57, 0]
click at [765, 106] on icon "filter options" at bounding box center [766, 108] width 10 height 10
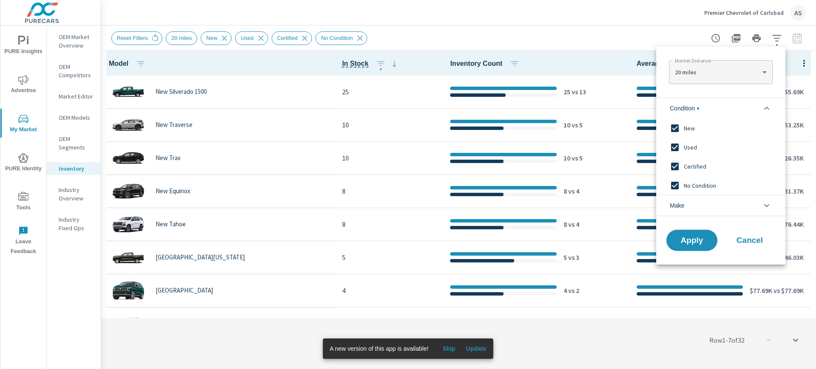
scroll to position [0, 0]
click at [767, 206] on icon "filter options" at bounding box center [766, 205] width 5 height 3
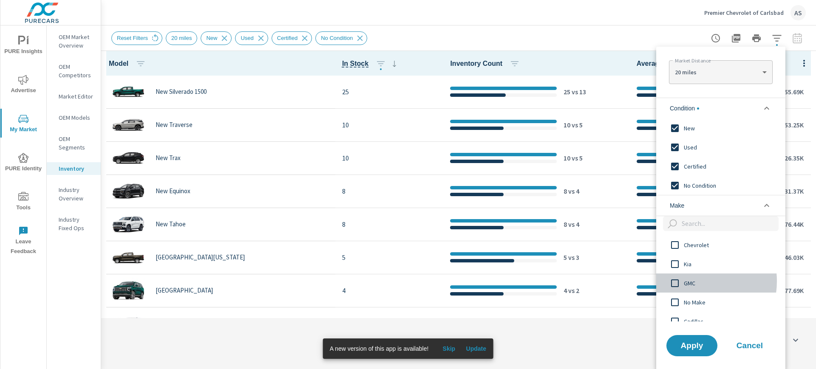
click at [691, 281] on span "GMC" at bounding box center [730, 283] width 93 height 10
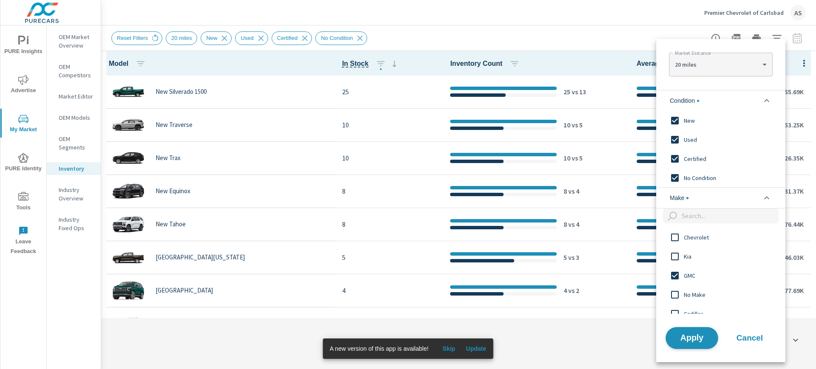
click at [685, 334] on span "Apply" at bounding box center [691, 338] width 35 height 8
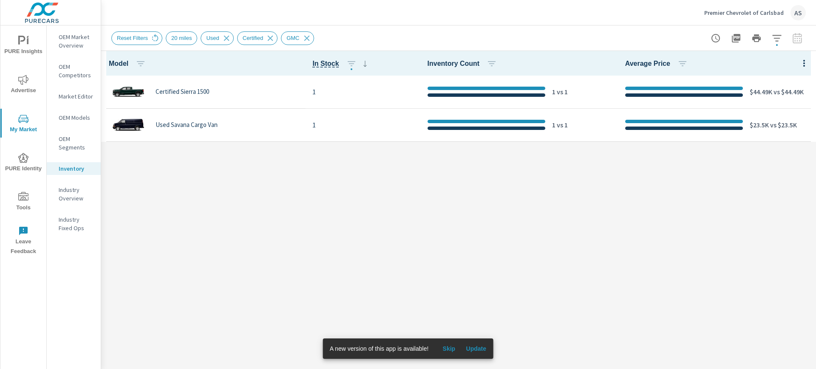
click at [221, 203] on div "Model In Stock Inventory Count Average Price Certified Sierra 1500 1 1 vs 1 $44…" at bounding box center [458, 210] width 715 height 318
click at [778, 38] on icon "button" at bounding box center [777, 38] width 10 height 10
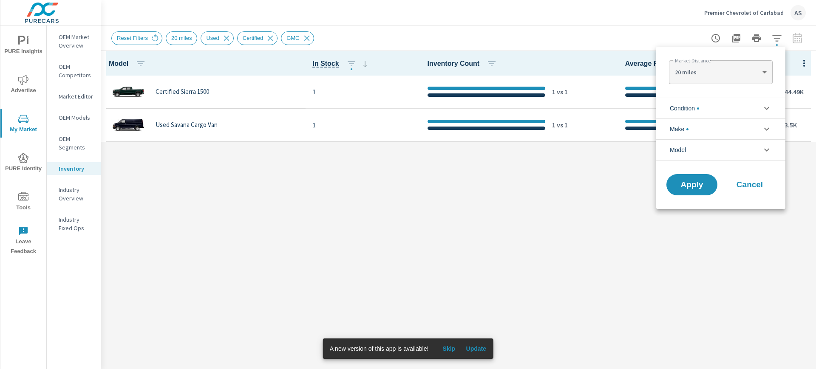
scroll to position [57, 0]
click at [772, 128] on li "Make" at bounding box center [720, 129] width 129 height 21
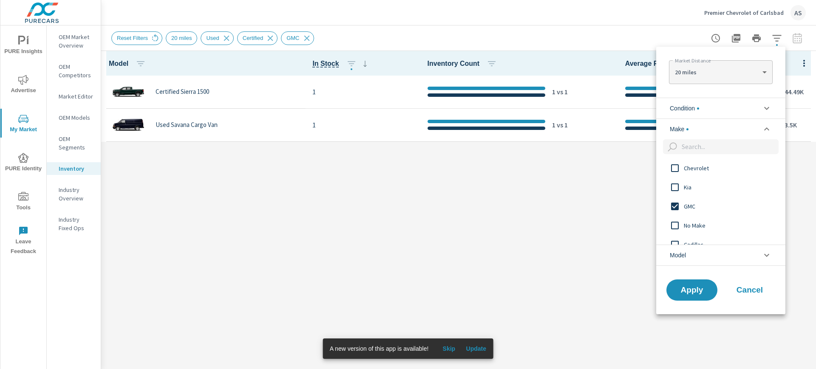
scroll to position [0, 0]
click at [769, 126] on icon "filter options" at bounding box center [766, 129] width 10 height 10
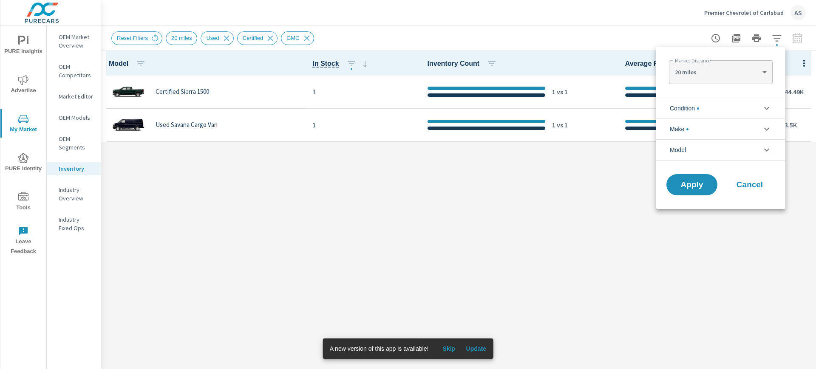
click at [766, 106] on icon "filter options" at bounding box center [766, 108] width 10 height 10
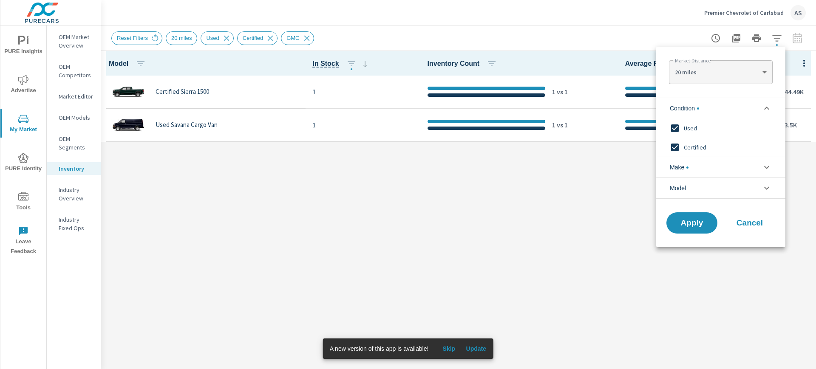
click at [766, 106] on icon "filter options" at bounding box center [766, 108] width 10 height 10
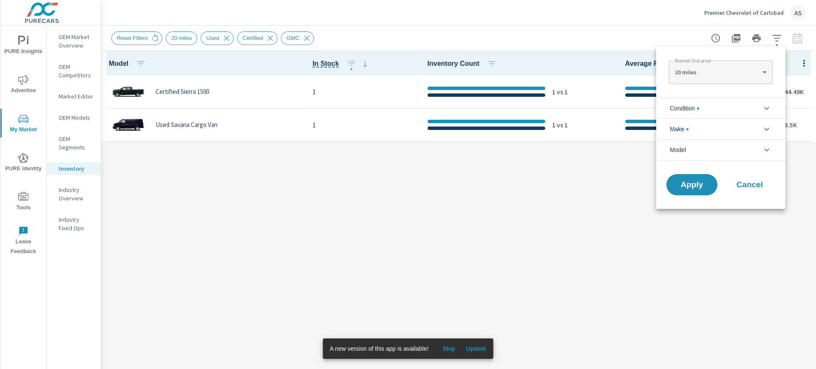
click at [433, 199] on div at bounding box center [408, 184] width 816 height 369
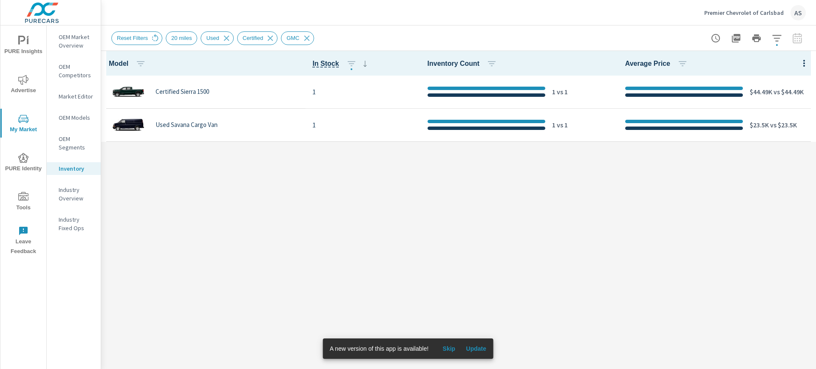
click at [433, 195] on div "Model In Stock Inventory Count Average Price Certified Sierra 1500 1 1 vs 1 $44…" at bounding box center [458, 210] width 715 height 318
drag, startPoint x: 378, startPoint y: 202, endPoint x: 463, endPoint y: 159, distance: 95.0
click at [379, 202] on div "Model In Stock Inventory Count Average Price Certified Sierra 1500 1 1 vs 1 $44…" at bounding box center [458, 210] width 715 height 318
click at [778, 37] on icon "button" at bounding box center [777, 38] width 10 height 10
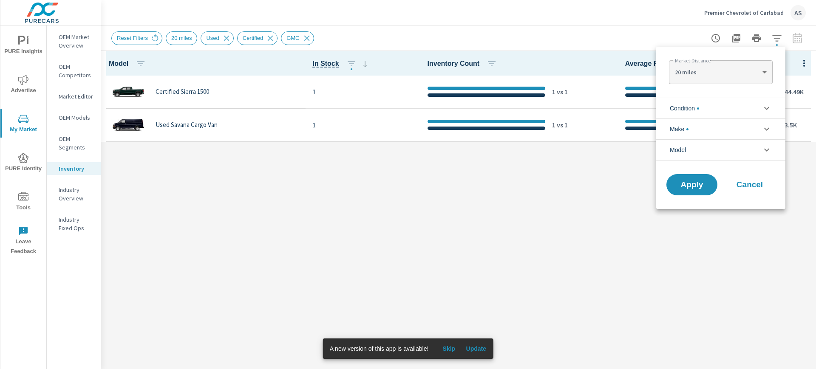
scroll to position [57, 0]
click at [764, 130] on icon "filter options" at bounding box center [766, 129] width 10 height 10
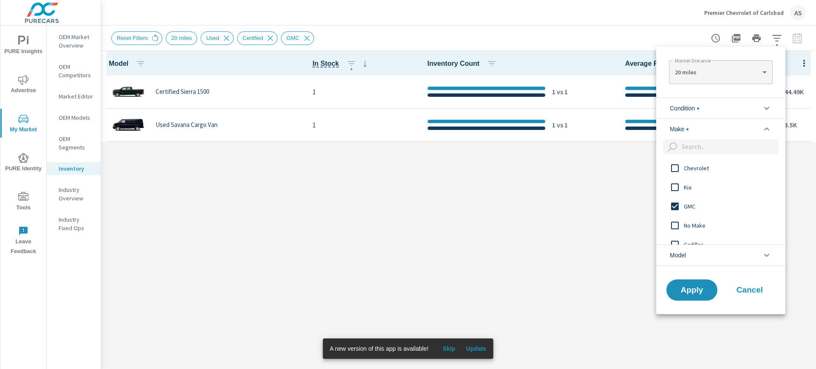
scroll to position [0, 0]
click at [676, 205] on input "filter options" at bounding box center [675, 207] width 18 height 18
click at [674, 167] on input "filter options" at bounding box center [675, 168] width 18 height 18
drag, startPoint x: 681, startPoint y: 287, endPoint x: 678, endPoint y: 283, distance: 5.0
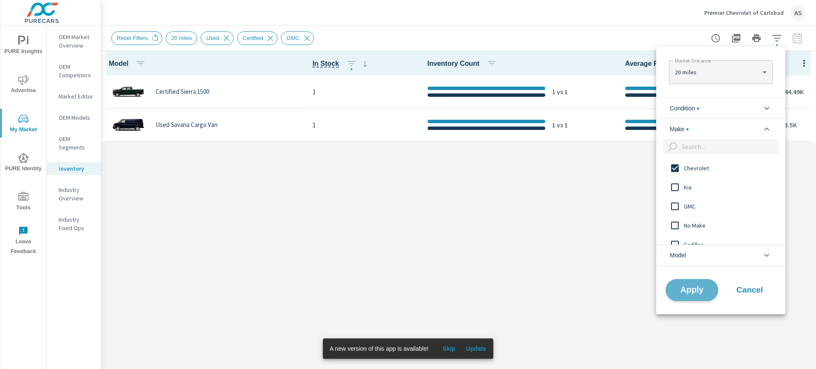
click at [681, 286] on span "Apply" at bounding box center [691, 290] width 35 height 8
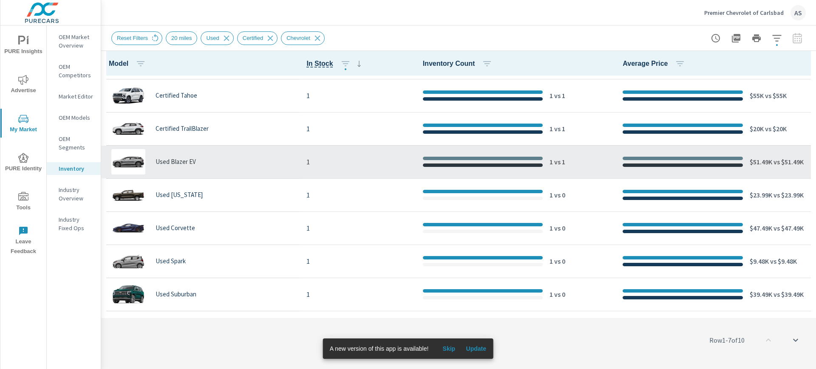
scroll to position [89, 0]
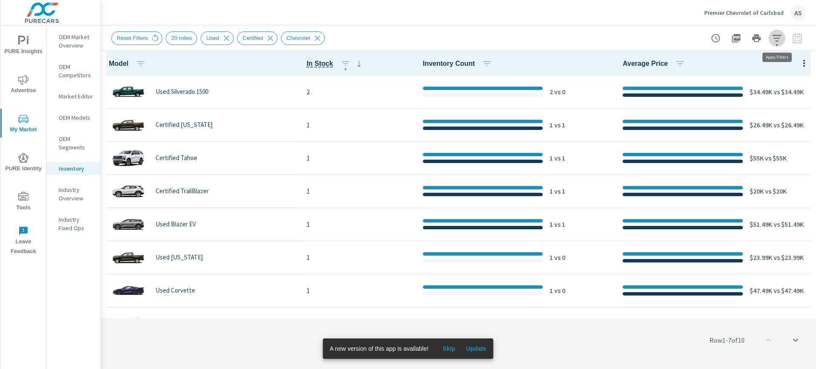
click at [776, 39] on icon "button" at bounding box center [777, 38] width 10 height 10
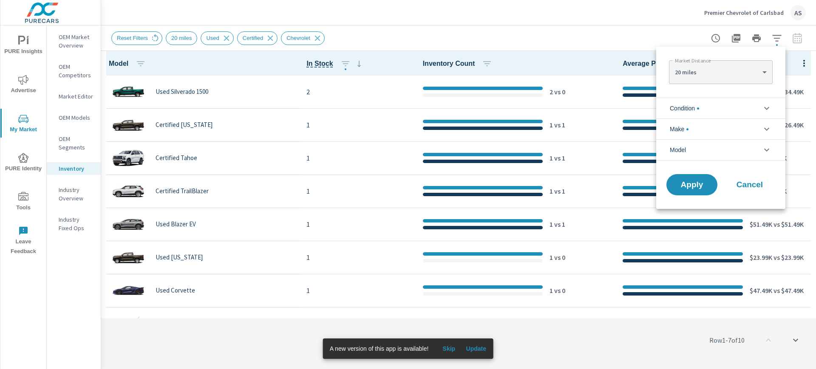
scroll to position [19, 0]
click at [768, 105] on icon "filter options" at bounding box center [766, 108] width 10 height 10
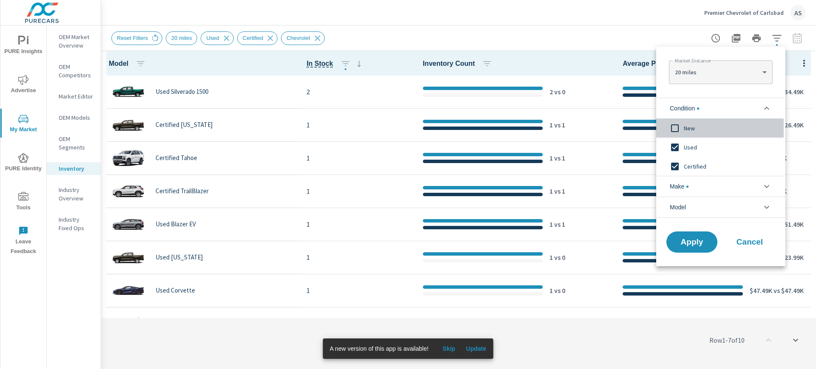
click at [676, 127] on input "filter options" at bounding box center [675, 128] width 18 height 18
click at [693, 238] on span "Apply" at bounding box center [691, 242] width 35 height 8
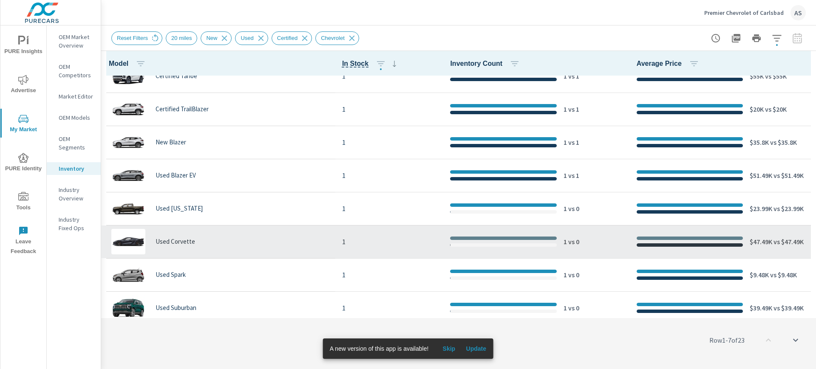
scroll to position [520, 0]
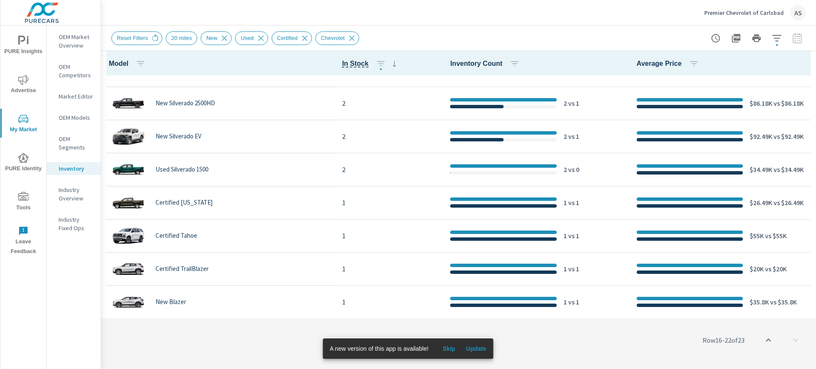
scroll to position [307, 0]
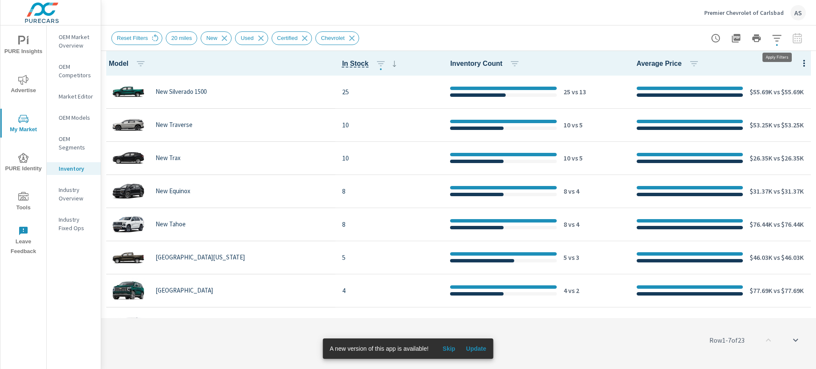
click at [778, 45] on button "button" at bounding box center [776, 38] width 17 height 17
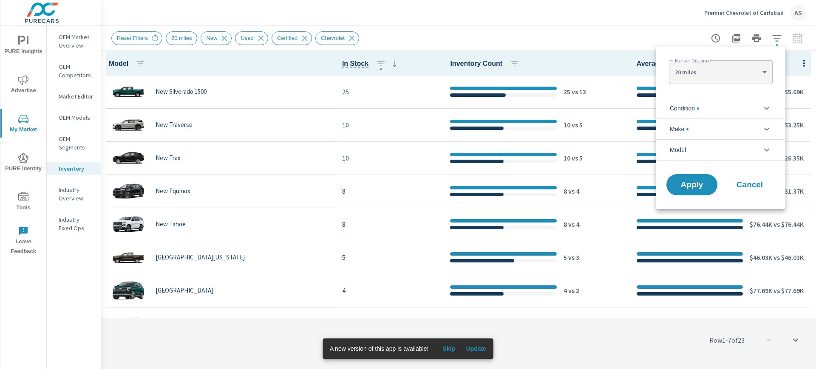
scroll to position [19, 0]
click at [752, 73] on body "PURE Insights Advertise My Market PURE Identity Tools Leave Feedback OEM Market…" at bounding box center [408, 184] width 816 height 369
click at [693, 124] on li "100 miles" at bounding box center [720, 127] width 103 height 14
type Distance "100"
click at [695, 188] on span "Apply" at bounding box center [691, 185] width 35 height 8
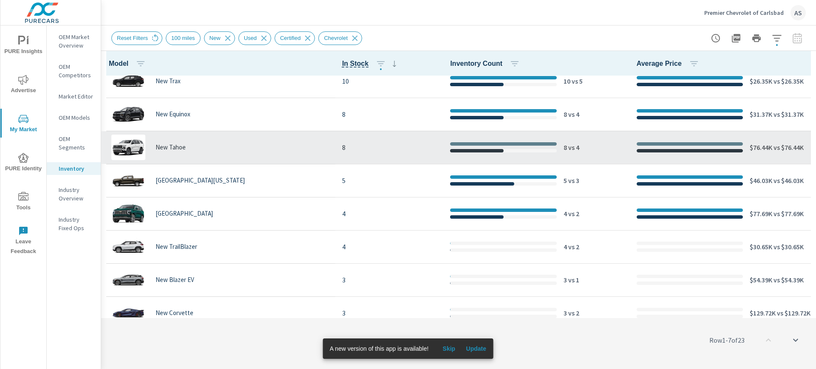
scroll to position [159, 0]
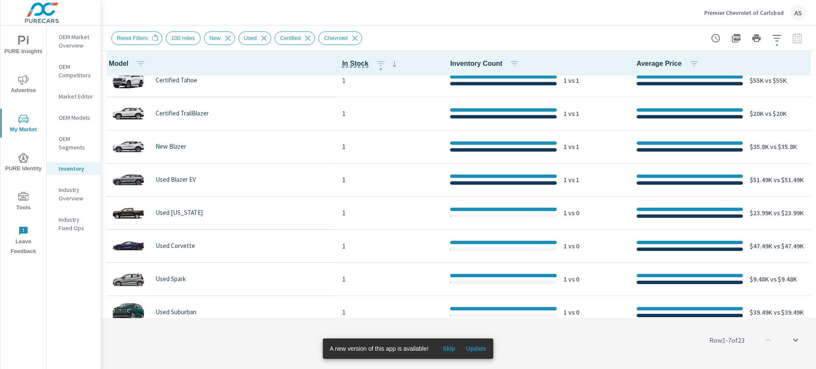
scroll to position [520, 0]
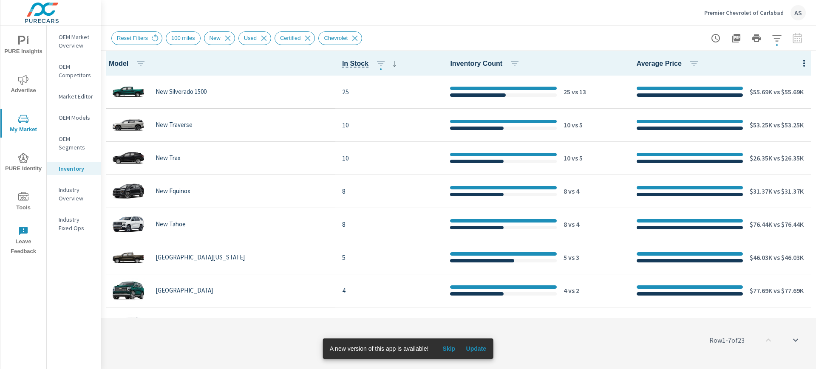
click at [528, 37] on div "Reset Filters 100 miles New Used Certified Chevrolet" at bounding box center [398, 38] width 575 height 14
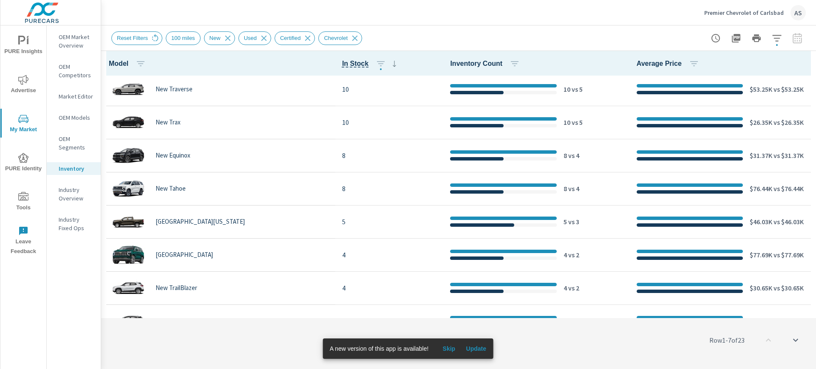
scroll to position [53, 0]
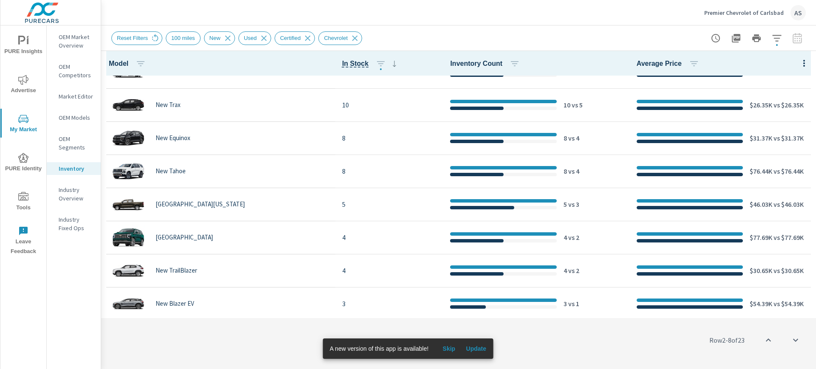
scroll to position [106, 0]
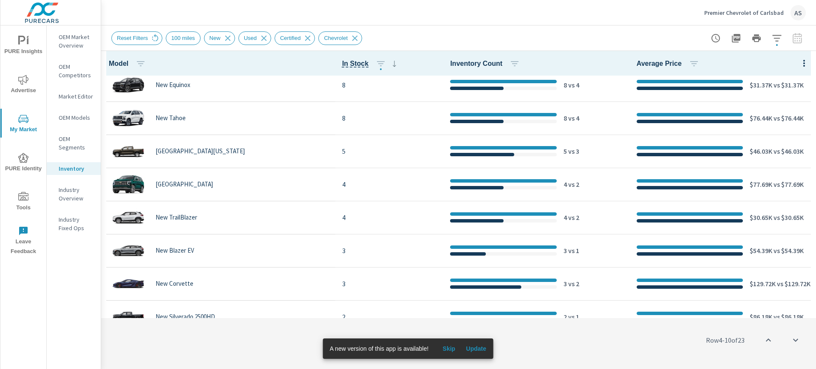
scroll to position [159, 0]
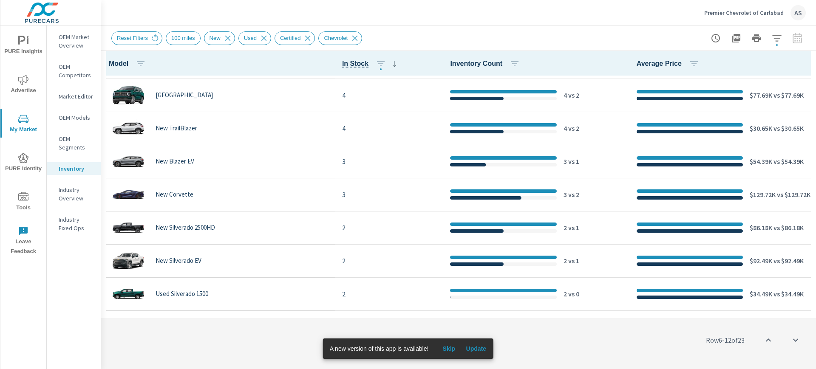
scroll to position [212, 0]
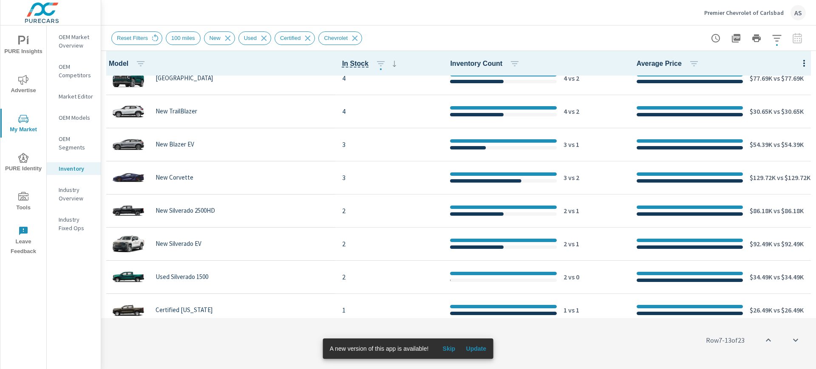
scroll to position [266, 0]
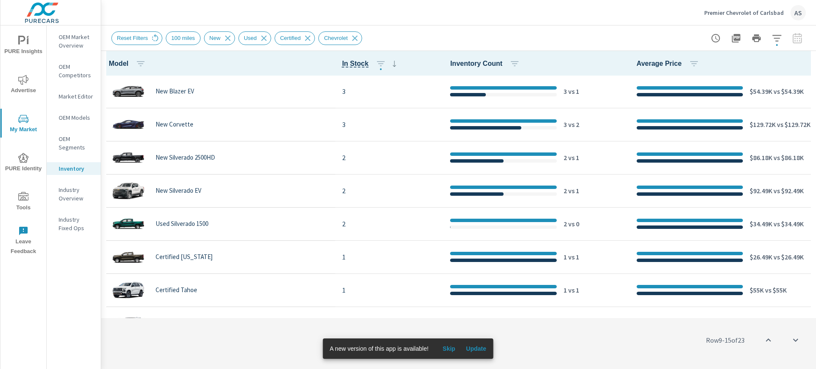
scroll to position [319, 0]
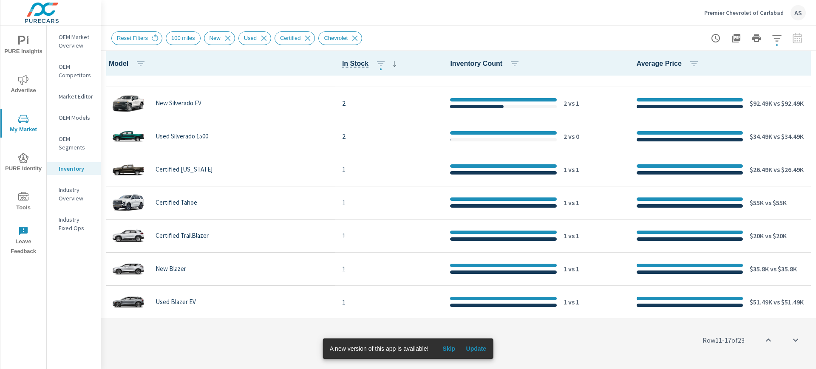
scroll to position [372, 0]
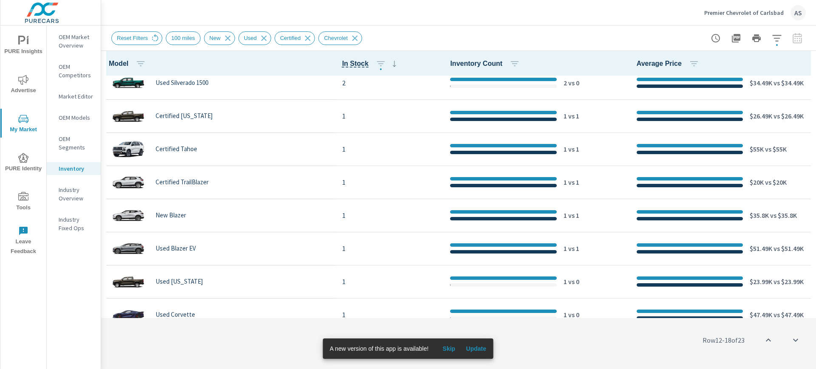
scroll to position [425, 0]
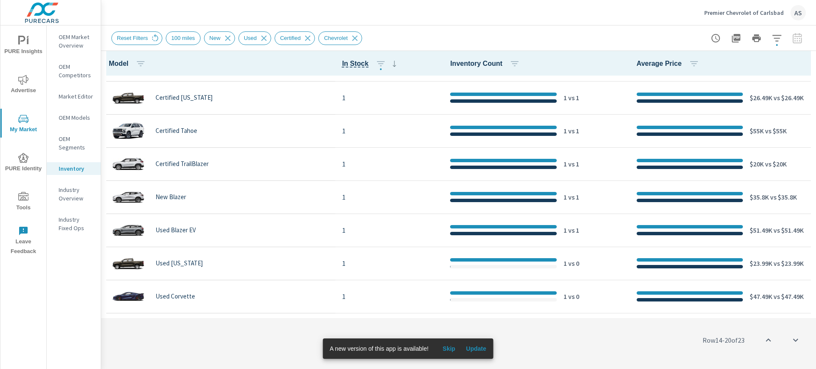
scroll to position [478, 0]
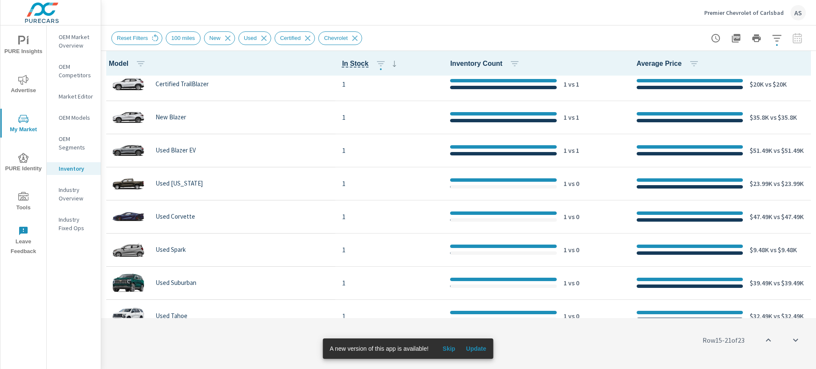
scroll to position [520, 0]
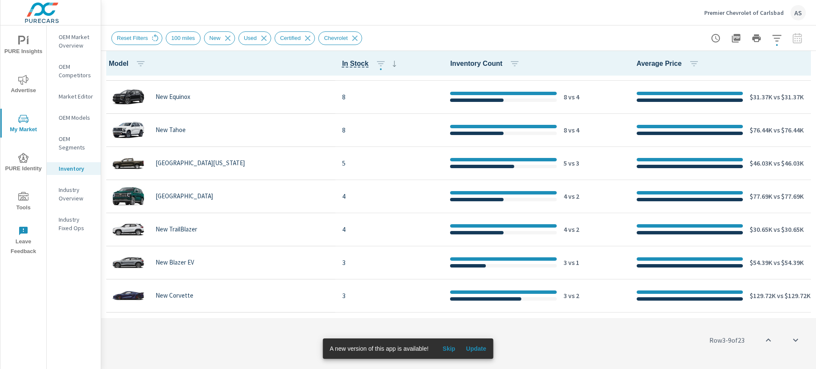
scroll to position [106, 0]
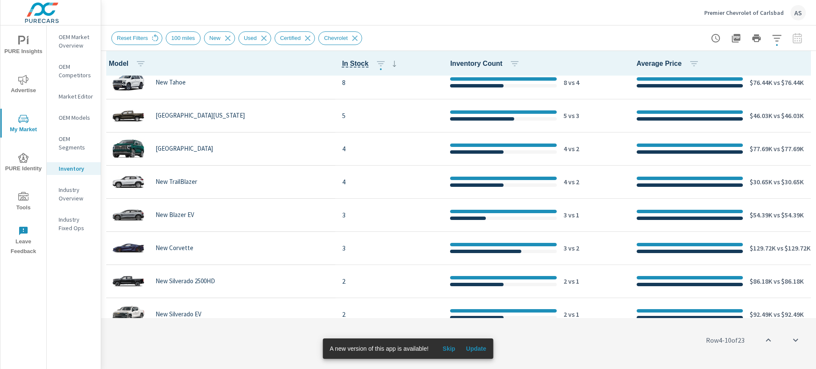
scroll to position [159, 0]
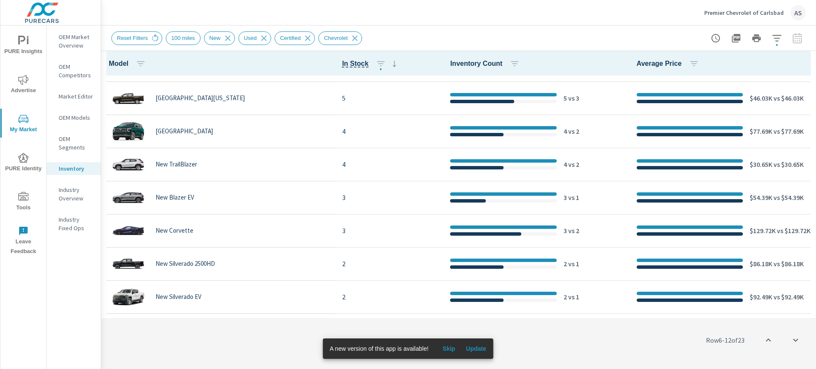
scroll to position [212, 0]
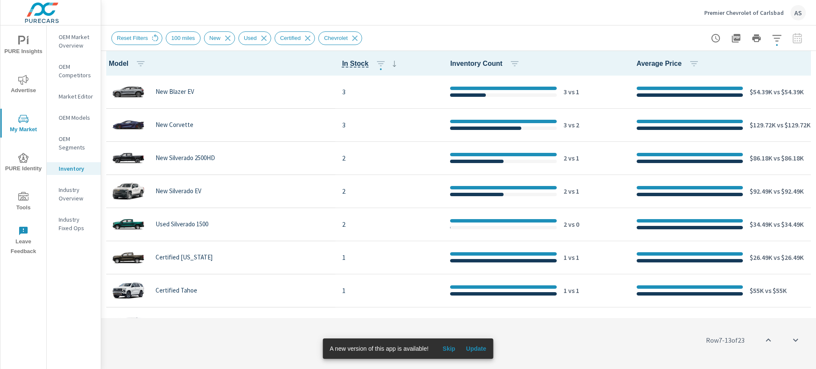
scroll to position [266, 0]
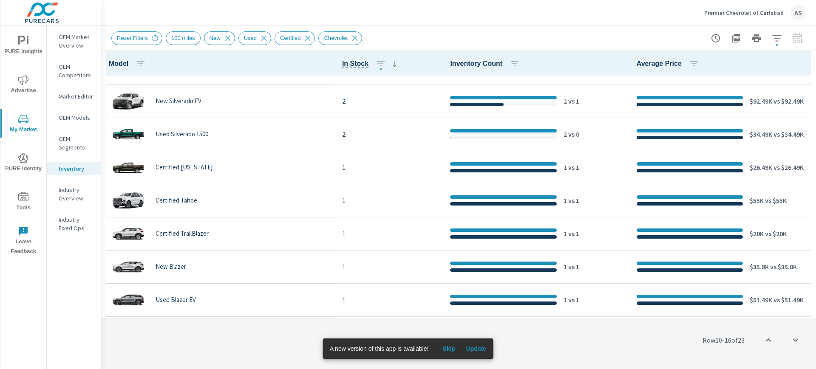
scroll to position [372, 0]
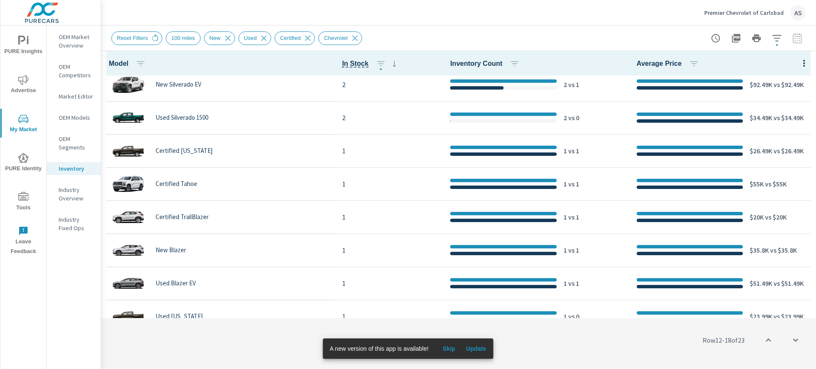
scroll to position [425, 0]
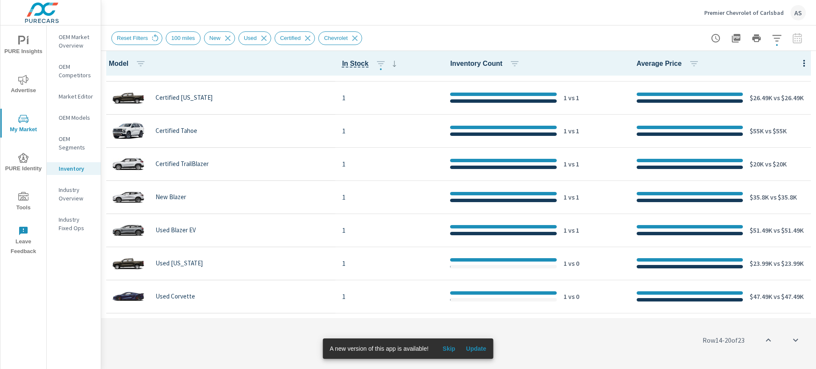
scroll to position [478, 0]
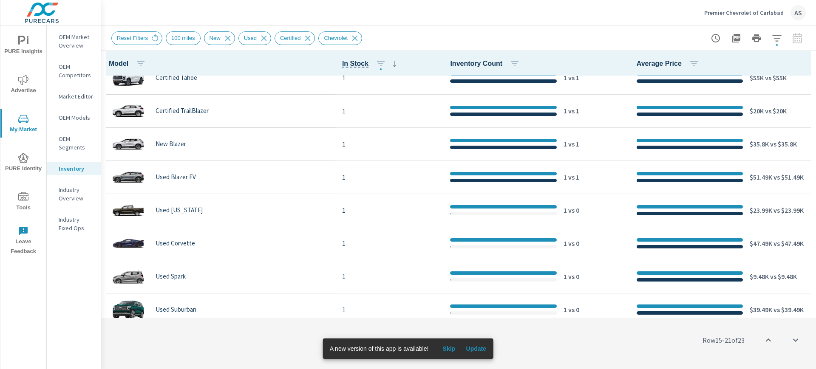
scroll to position [520, 0]
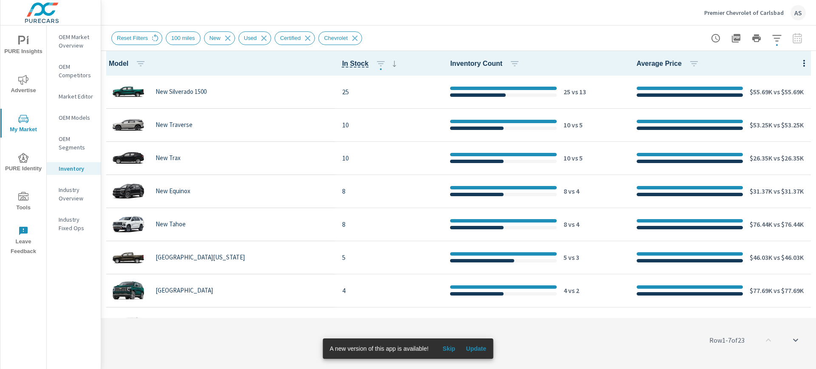
scroll to position [53, 0]
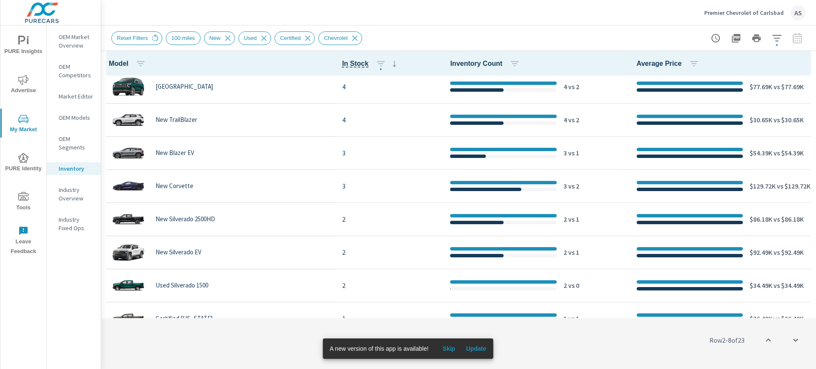
scroll to position [425, 0]
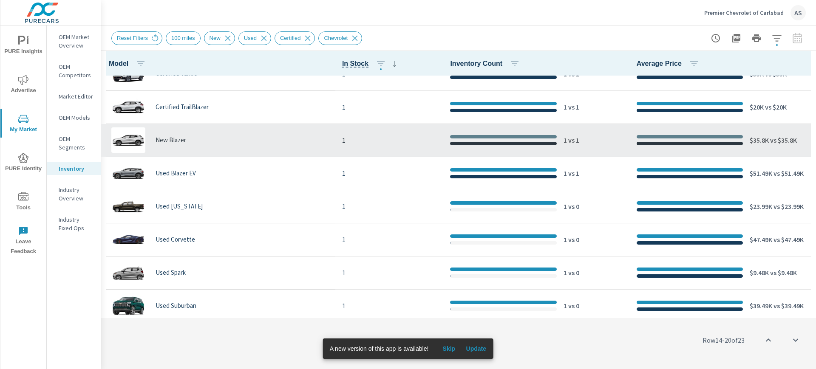
scroll to position [520, 0]
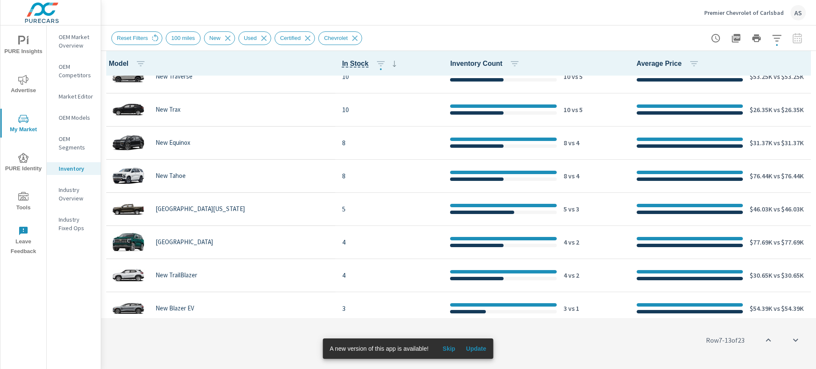
scroll to position [42, 0]
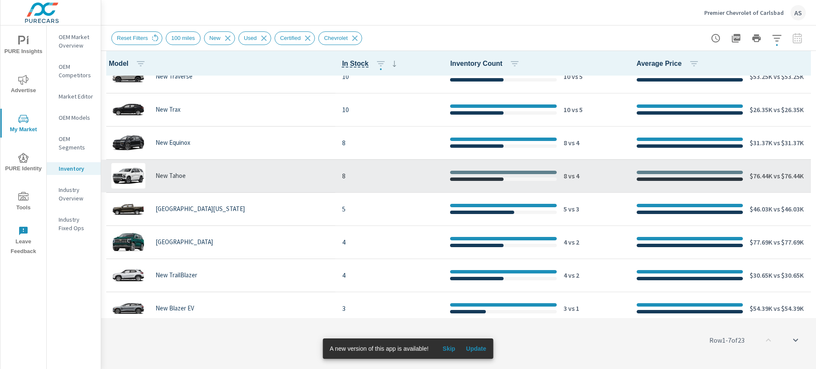
scroll to position [106, 0]
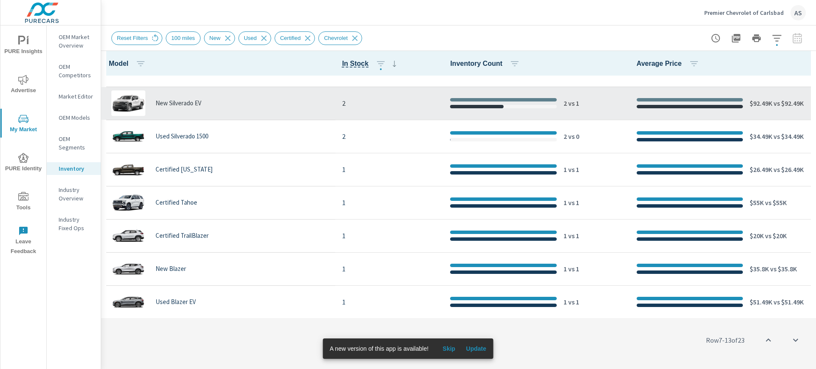
scroll to position [372, 0]
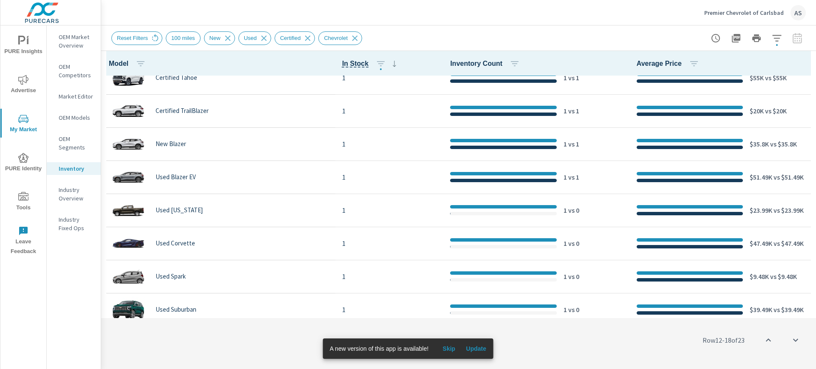
scroll to position [520, 0]
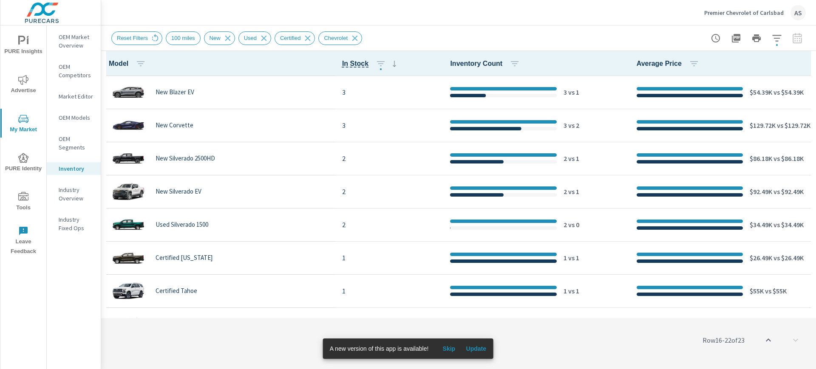
scroll to position [254, 0]
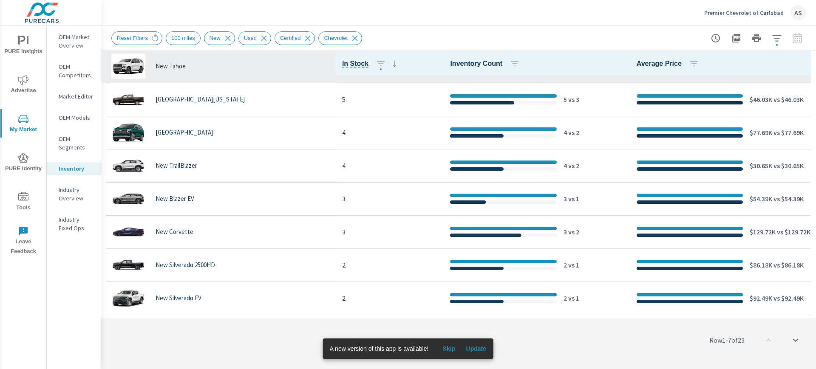
scroll to position [319, 0]
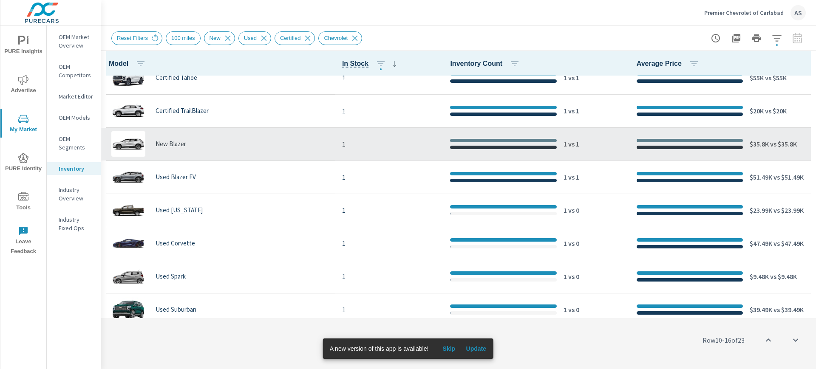
scroll to position [520, 0]
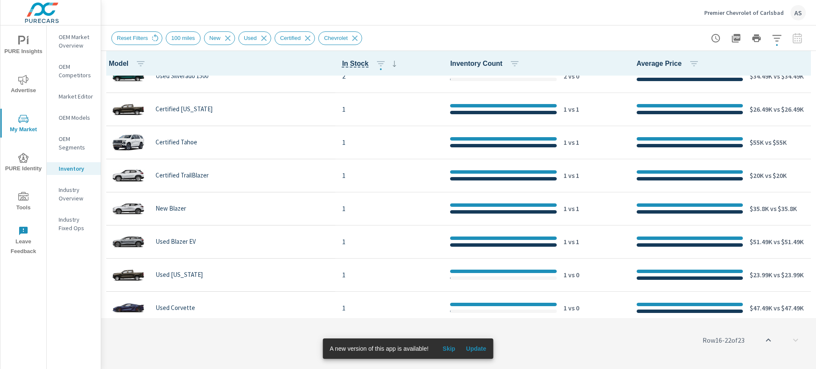
scroll to position [360, 0]
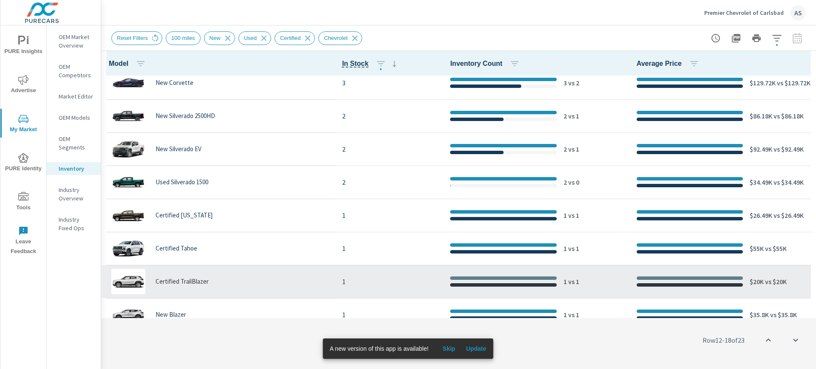
scroll to position [254, 0]
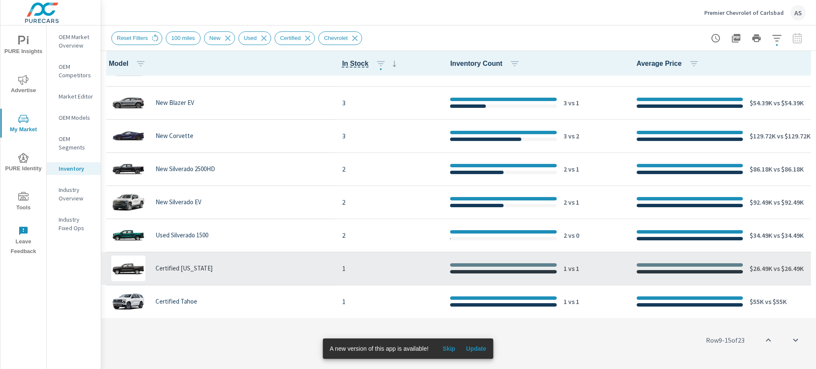
scroll to position [307, 0]
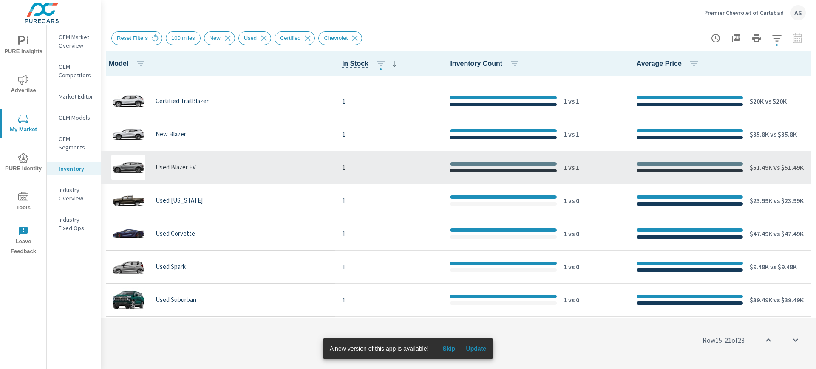
scroll to position [520, 0]
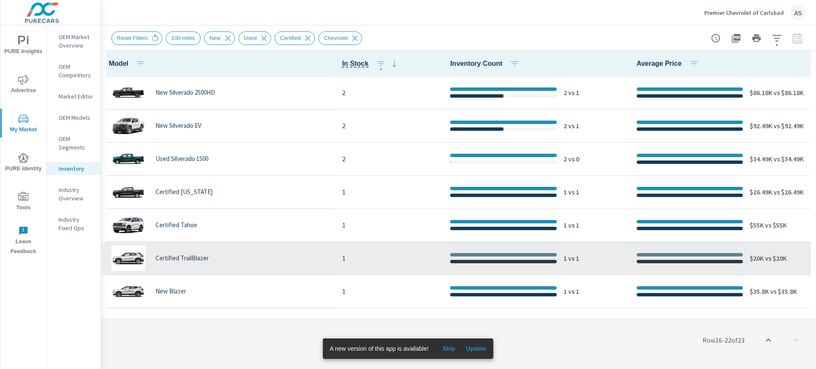
scroll to position [307, 0]
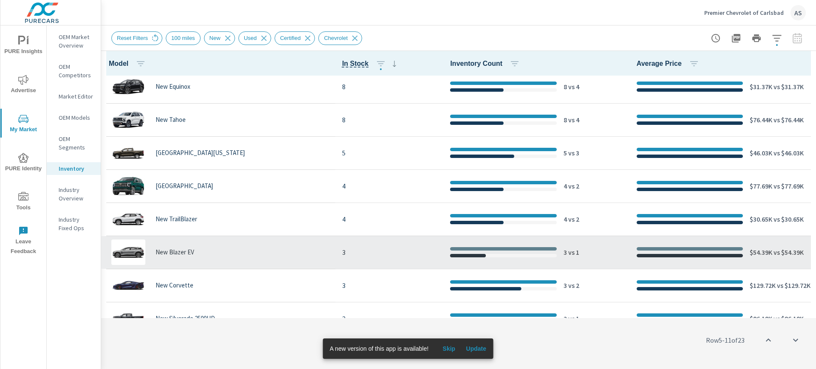
scroll to position [42, 0]
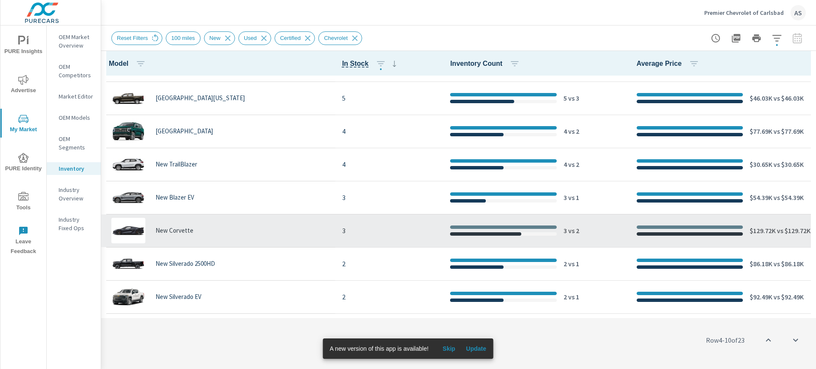
scroll to position [212, 0]
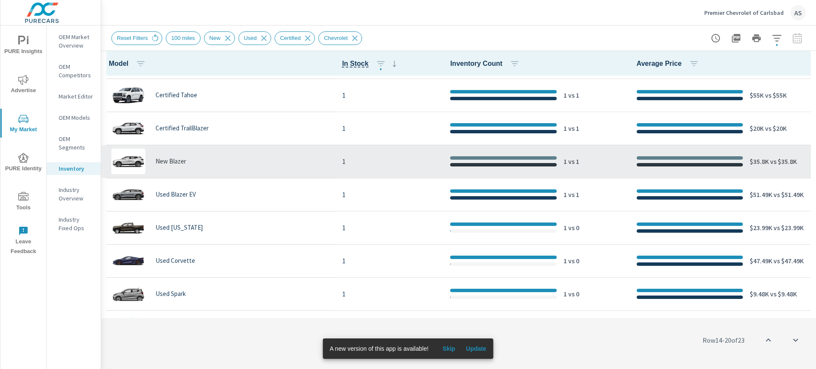
scroll to position [478, 0]
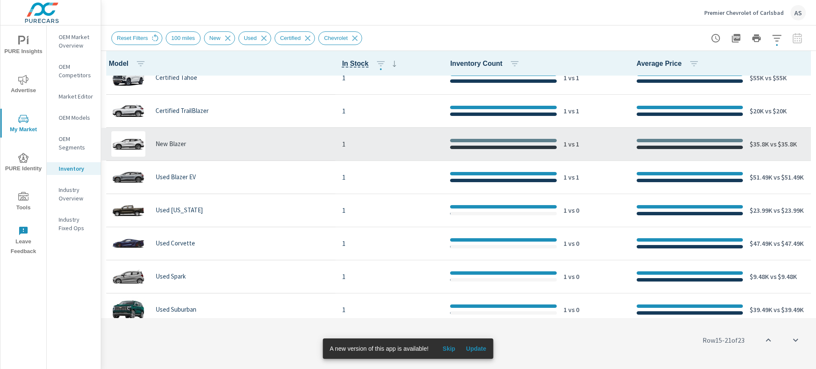
scroll to position [520, 0]
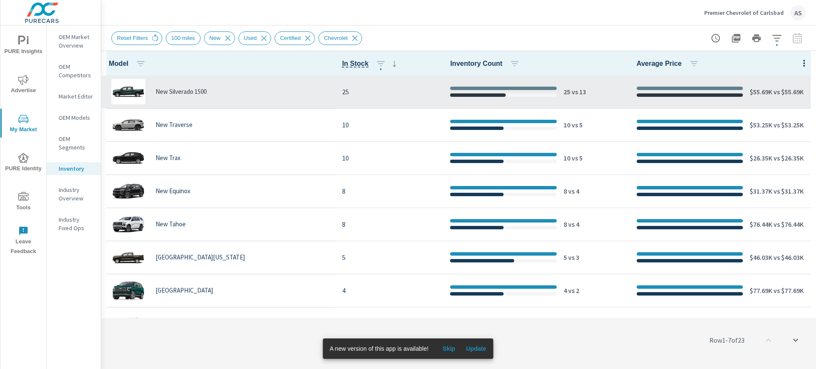
click at [168, 91] on p "New Silverado 1500" at bounding box center [181, 92] width 51 height 8
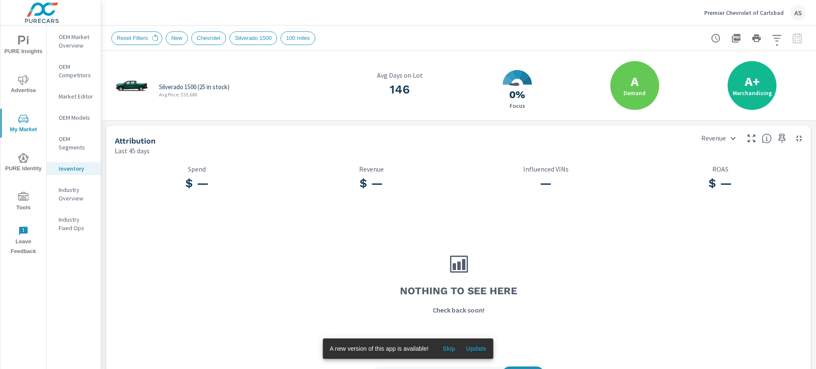
click at [772, 38] on icon "button" at bounding box center [777, 38] width 10 height 10
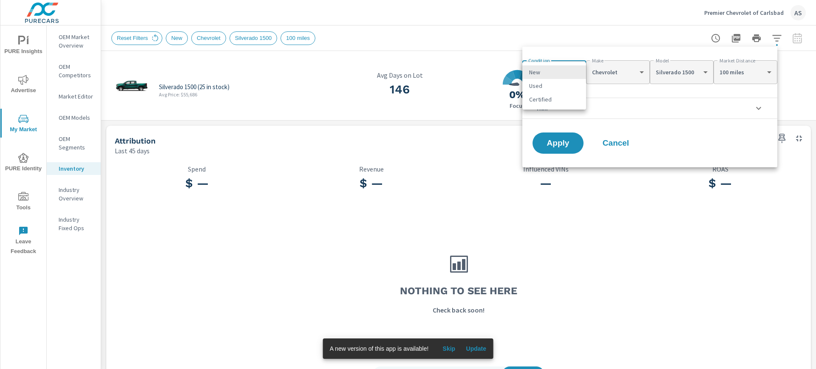
click at [575, 72] on body "PURE Insights Advertise My Market PURE Identity Tools Leave Feedback OEM Market…" at bounding box center [408, 184] width 816 height 369
click at [707, 133] on div at bounding box center [408, 184] width 816 height 369
click at [153, 40] on div at bounding box center [408, 184] width 816 height 369
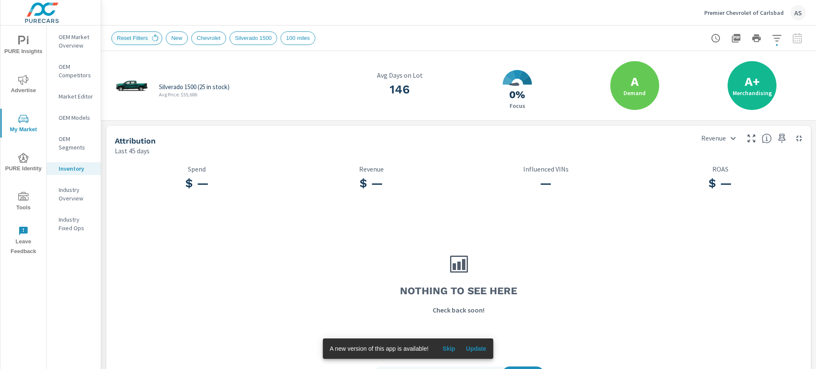
click at [153, 37] on icon at bounding box center [154, 38] width 9 height 9
click at [772, 41] on icon "button" at bounding box center [777, 38] width 10 height 10
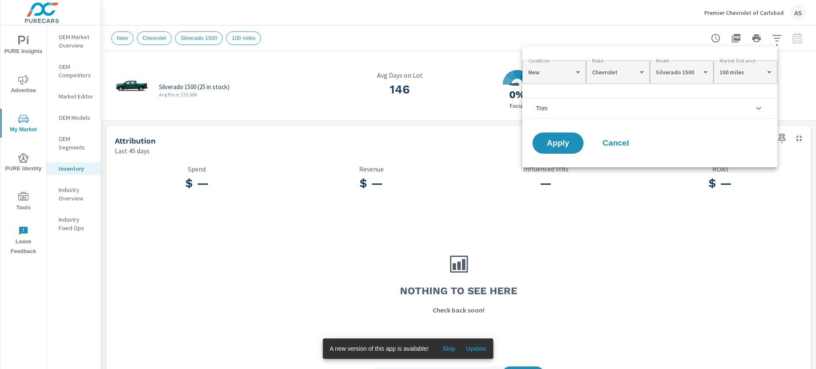
click at [577, 72] on body "PURE Insights Advertise My Market PURE Identity Tools Leave Feedback OEM Market…" at bounding box center [408, 184] width 816 height 369
click at [541, 83] on li "Used" at bounding box center [554, 86] width 64 height 14
type input "4fa4e93f-56cb-4327-8bd0-74aa7be964dd"
click at [559, 142] on span "Apply" at bounding box center [557, 143] width 35 height 8
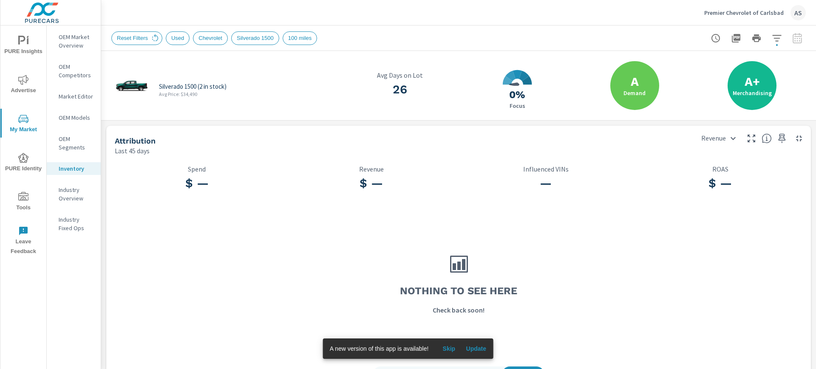
click at [772, 40] on icon "button" at bounding box center [777, 38] width 10 height 10
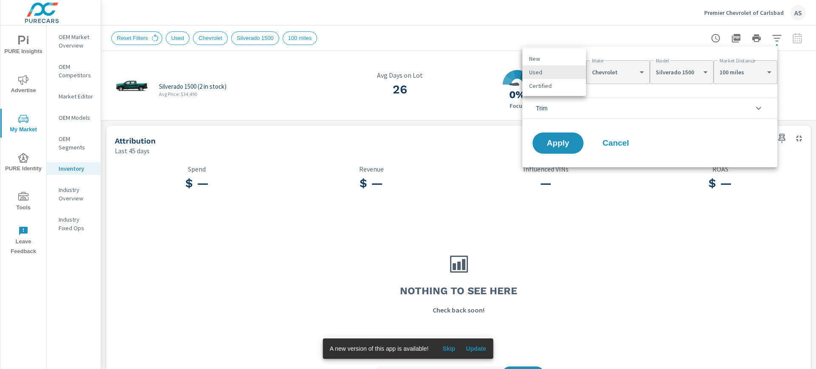
click at [574, 71] on body "PURE Insights Advertise My Market PURE Identity Tools Leave Feedback OEM Market…" at bounding box center [408, 184] width 816 height 369
click at [533, 85] on li "Certified" at bounding box center [554, 86] width 64 height 14
type input "512ad1eb-d478-415f-b565-7bfb6576d662"
click at [555, 143] on span "Apply" at bounding box center [557, 143] width 35 height 8
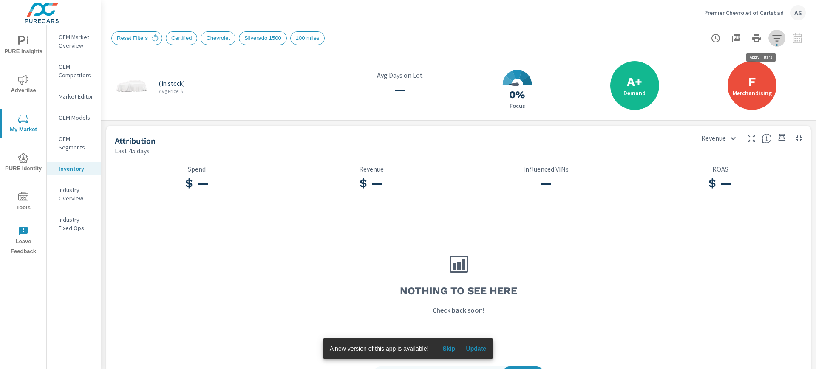
click at [772, 39] on icon "button" at bounding box center [777, 38] width 10 height 10
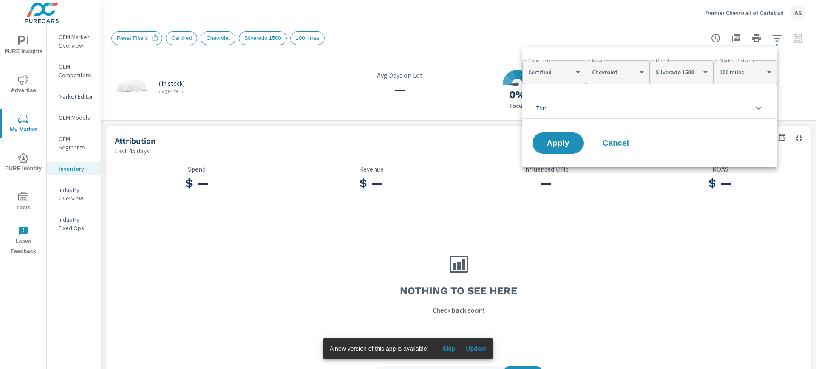
click at [403, 40] on div at bounding box center [408, 184] width 816 height 369
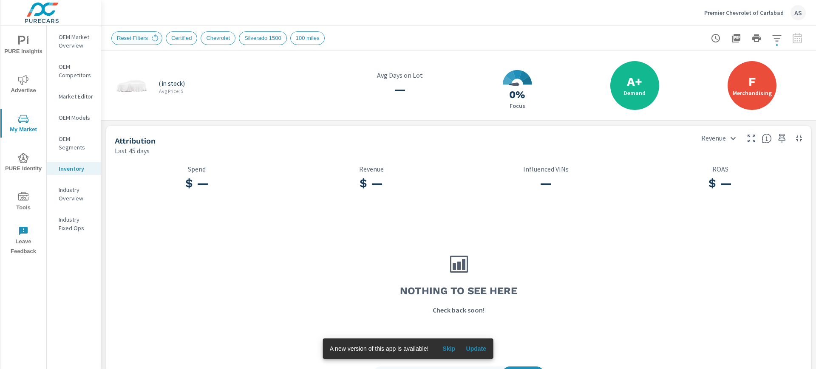
click at [135, 37] on span "Reset Filters" at bounding box center [132, 38] width 41 height 6
click at [153, 39] on icon at bounding box center [154, 38] width 9 height 9
click at [774, 40] on button "button" at bounding box center [776, 38] width 17 height 17
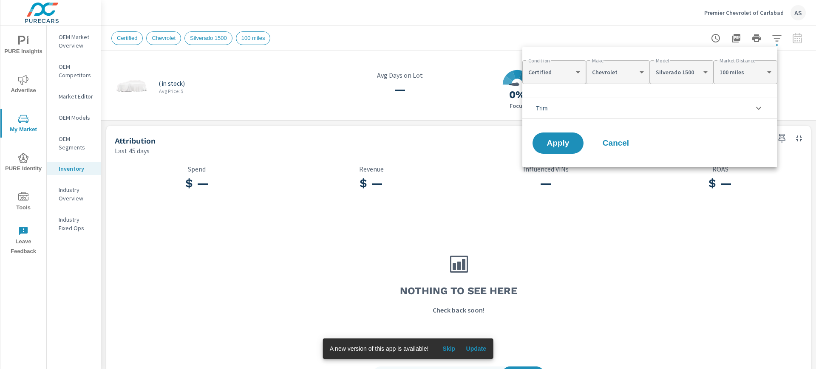
click at [577, 69] on body "PURE Insights Advertise My Market PURE Identity Tools Leave Feedback OEM Market…" at bounding box center [408, 184] width 816 height 369
click at [553, 52] on li "Used" at bounding box center [554, 59] width 64 height 14
type input "4fa4e93f-56cb-4327-8bd0-74aa7be964dd"
click at [562, 136] on button "Apply" at bounding box center [558, 143] width 53 height 22
